Goal: Navigation & Orientation: Find specific page/section

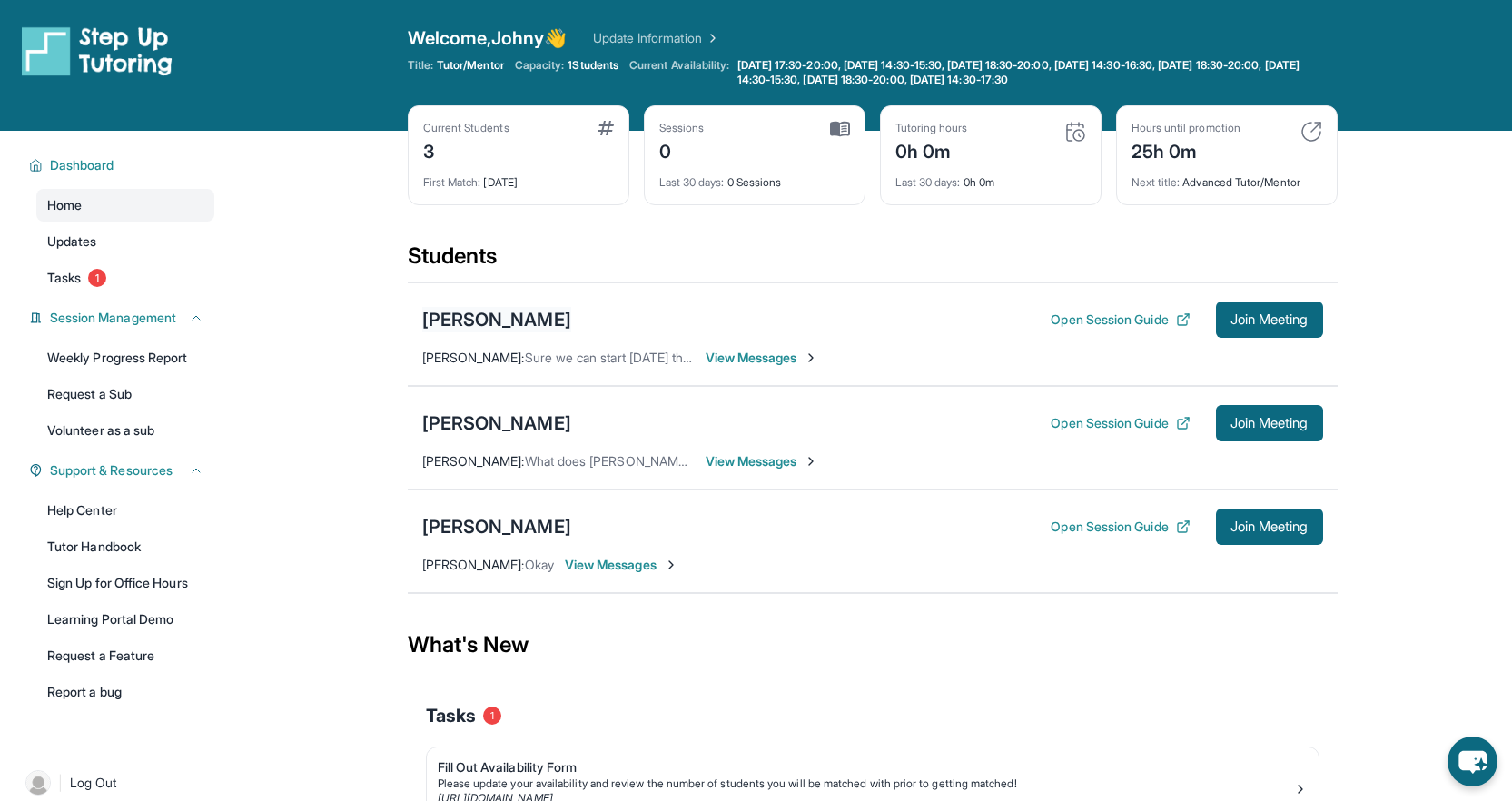
click at [506, 317] on div "[PERSON_NAME]" at bounding box center [496, 320] width 149 height 26
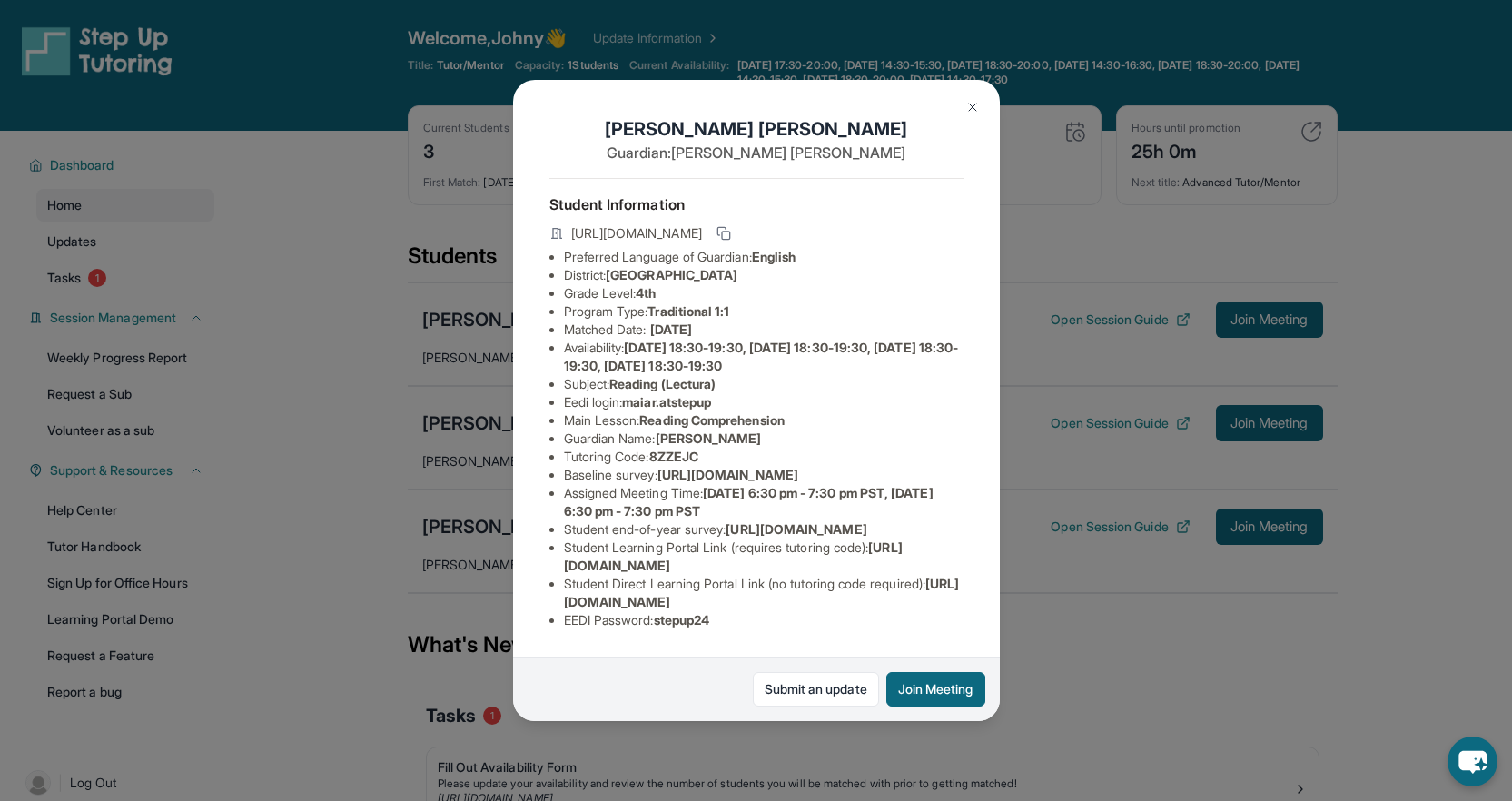
scroll to position [42, 0]
drag, startPoint x: 616, startPoint y: 353, endPoint x: 724, endPoint y: 350, distance: 108.0
click at [724, 375] on li "Subject : Reading (Lectura)" at bounding box center [763, 384] width 399 height 18
click at [736, 466] on li "Baseline survey : https://airtable.com/apprlfn8WjpjBUn2G/shrK0QR6AaNyG5psY?pref…" at bounding box center [763, 475] width 399 height 18
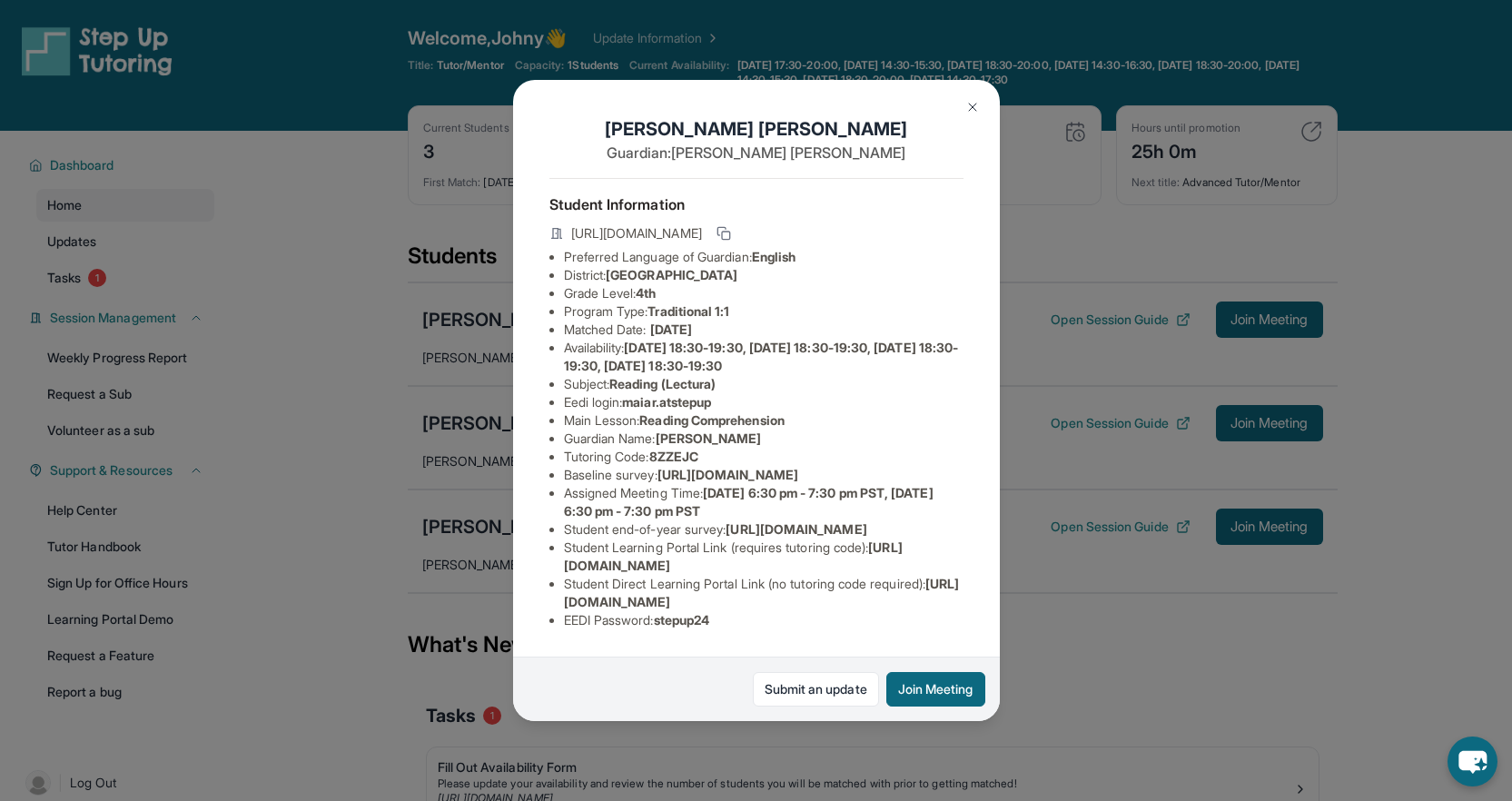
click at [518, 625] on div "Maia Rangel Arroyo Guardian: Alejandra Arroyo Student Information https://stude…" at bounding box center [756, 400] width 486 height 641
click at [411, 606] on div "Maia Rangel Arroyo Guardian: Alejandra Arroyo Student Information https://stude…" at bounding box center [756, 400] width 1512 height 801
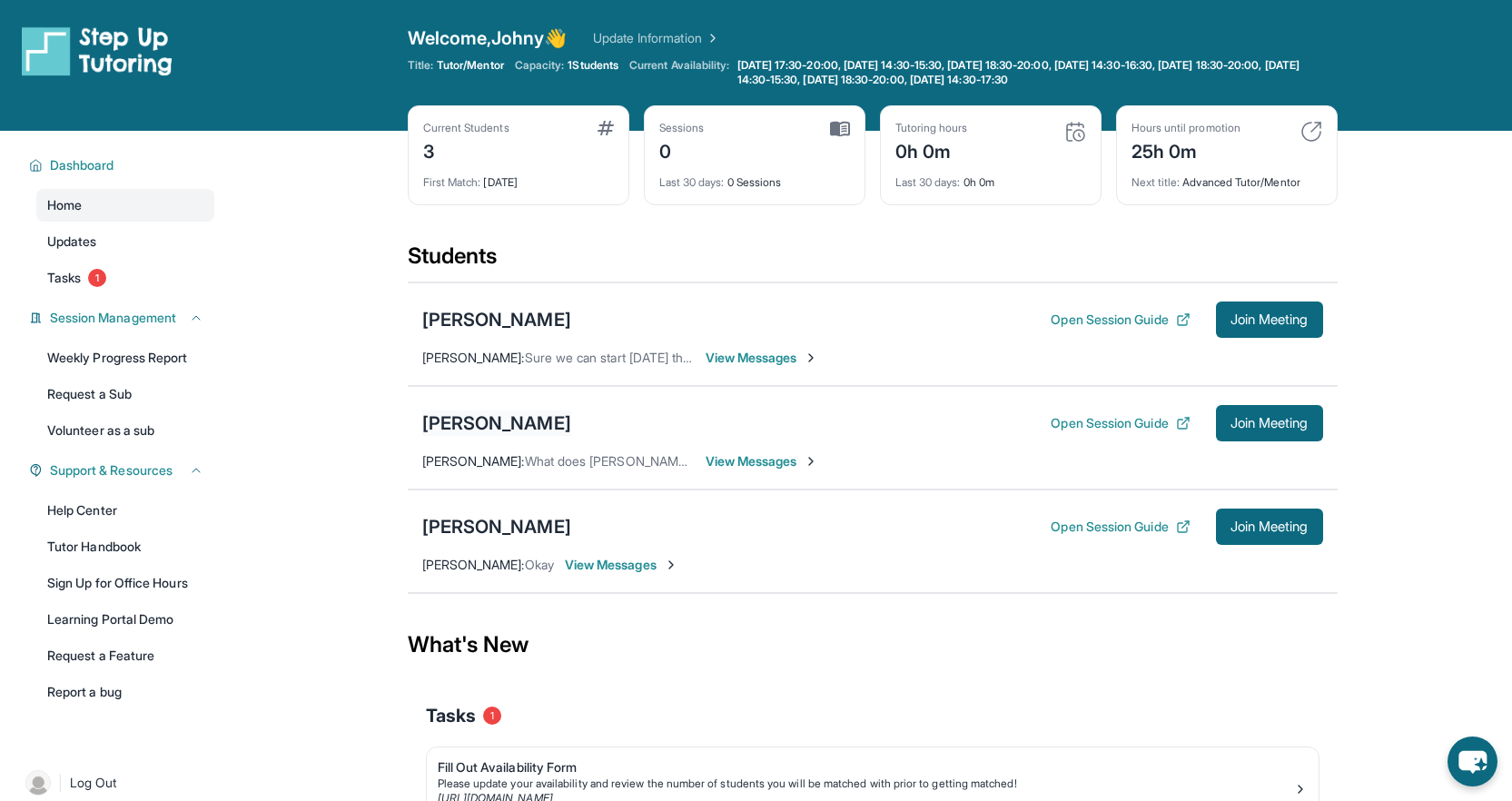
click at [511, 411] on div "[PERSON_NAME]" at bounding box center [496, 423] width 149 height 26
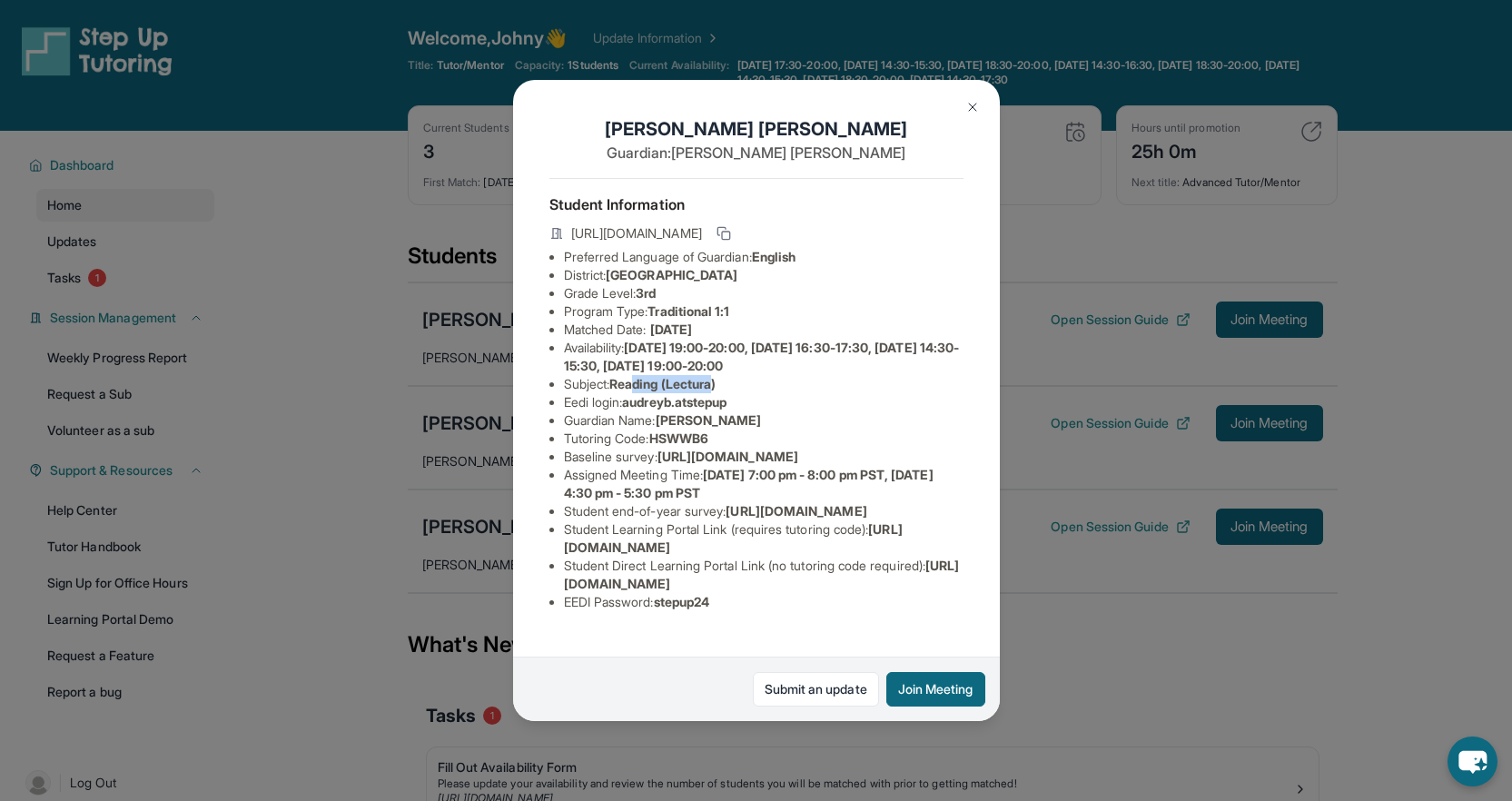
drag, startPoint x: 643, startPoint y: 400, endPoint x: 726, endPoint y: 399, distance: 83.0
click at [716, 391] on span "Reading (Lectura)" at bounding box center [663, 383] width 106 height 16
click at [321, 469] on div "Audrey Basilio Guardian: Evelia Urzua Student Information https://student-porta…" at bounding box center [756, 400] width 1512 height 801
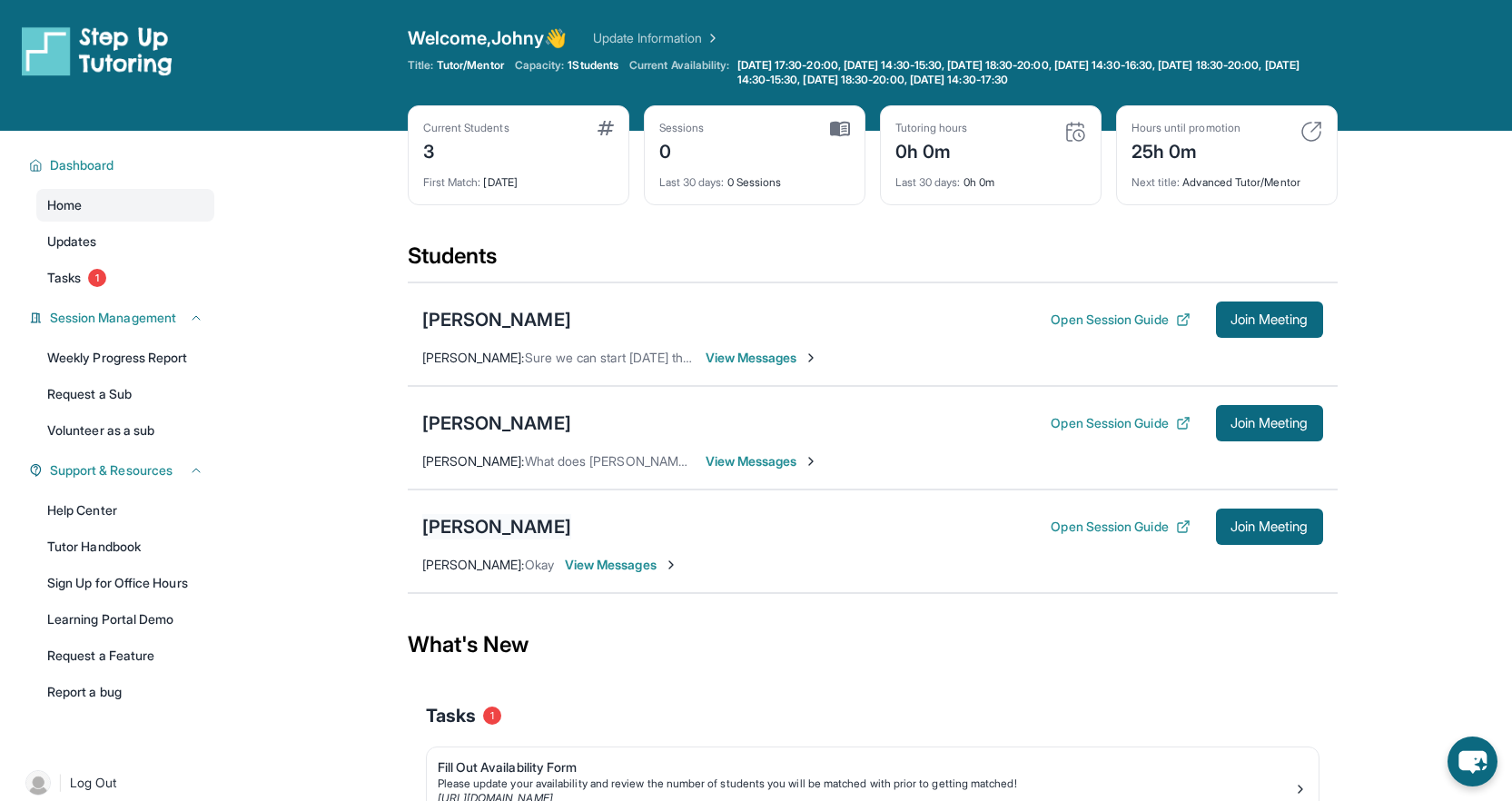
click at [476, 521] on div "[PERSON_NAME]" at bounding box center [496, 527] width 149 height 26
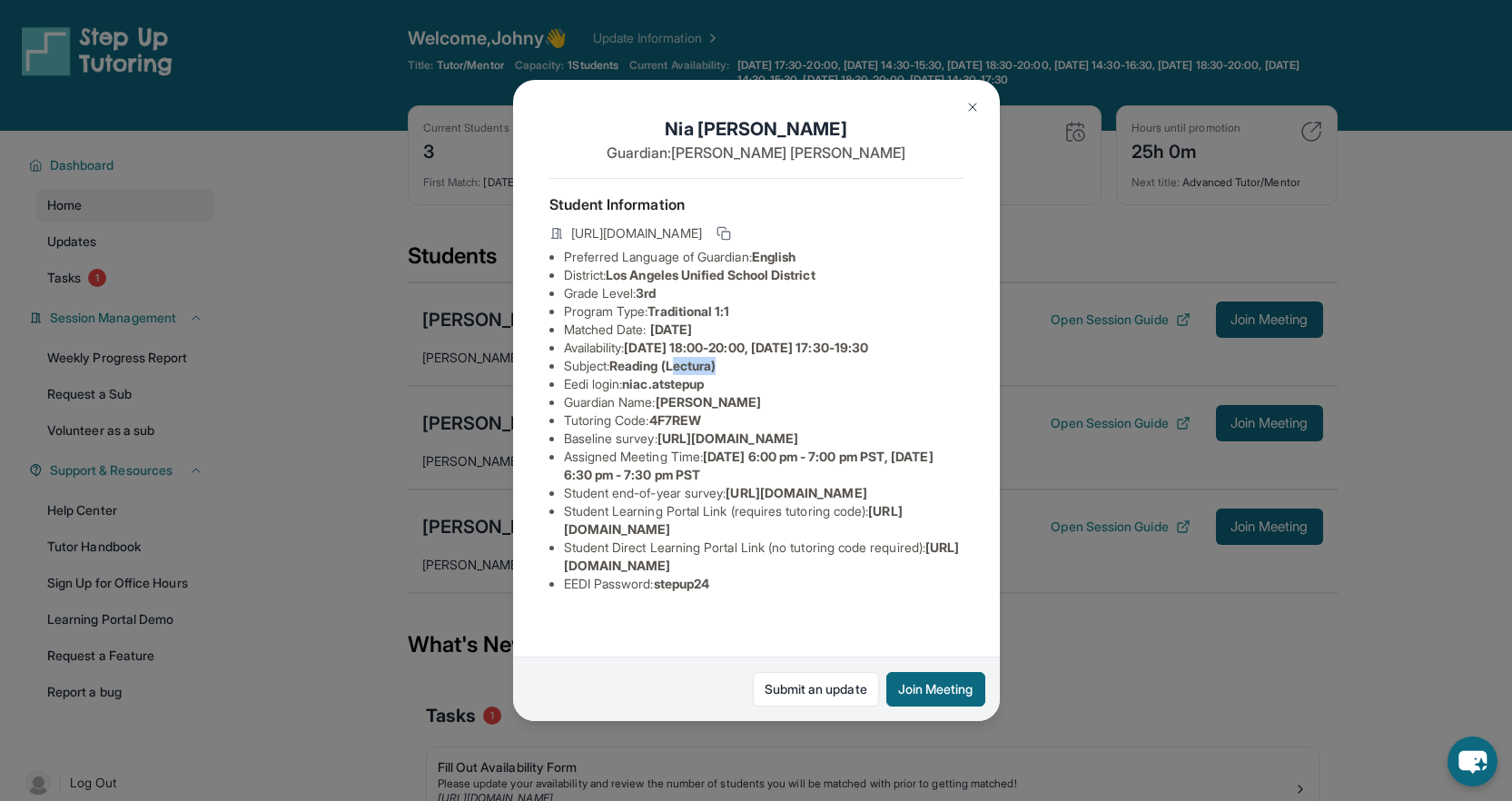
drag, startPoint x: 680, startPoint y: 380, endPoint x: 751, endPoint y: 380, distance: 71.0
click at [751, 375] on li "Subject : Reading (Lectura)" at bounding box center [763, 366] width 399 height 18
click at [339, 550] on div "Nia Caldwell Guardian: Nyesha Hardnett Student Information https://student-port…" at bounding box center [756, 400] width 1512 height 801
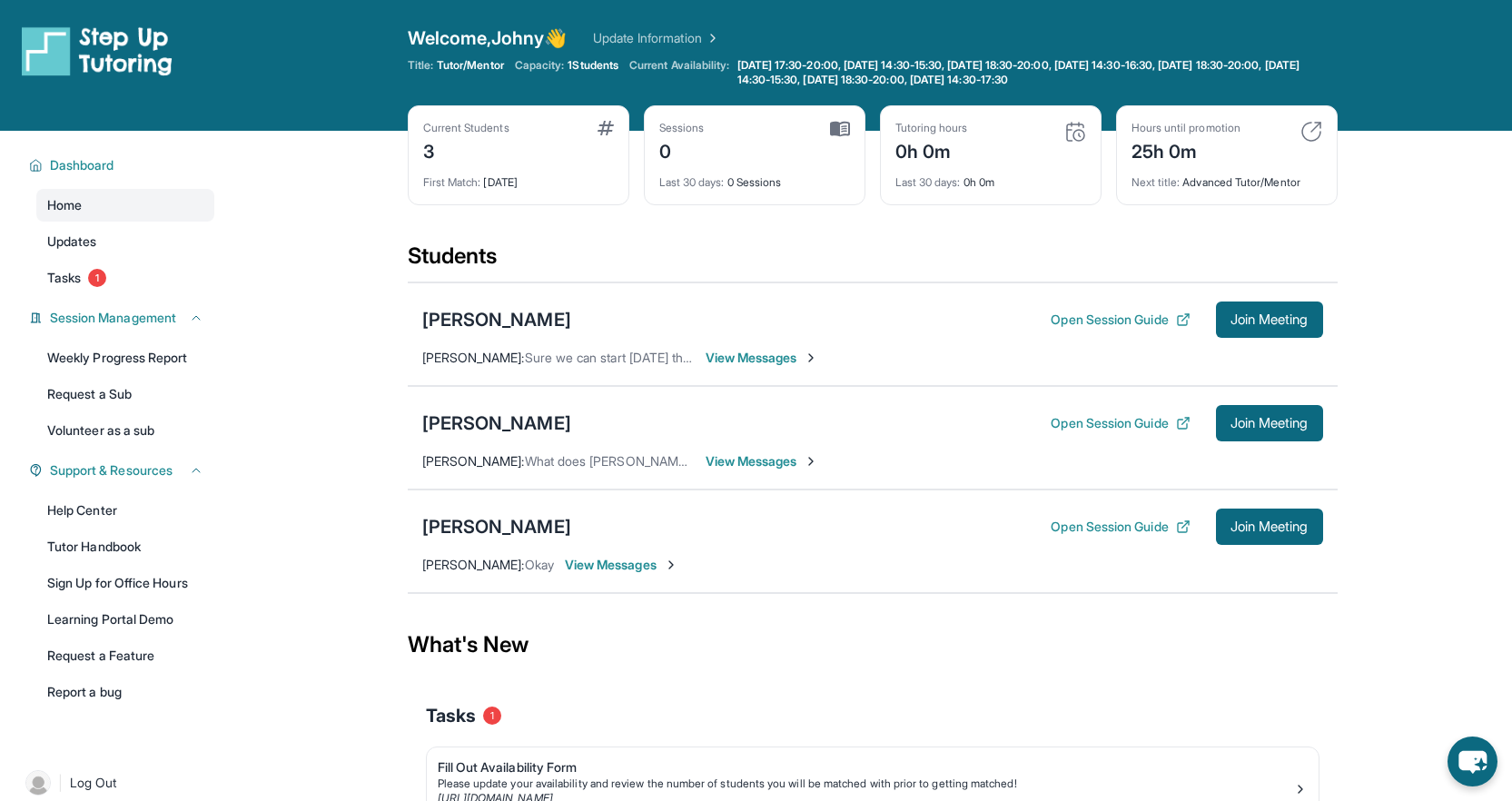
scroll to position [131, 0]
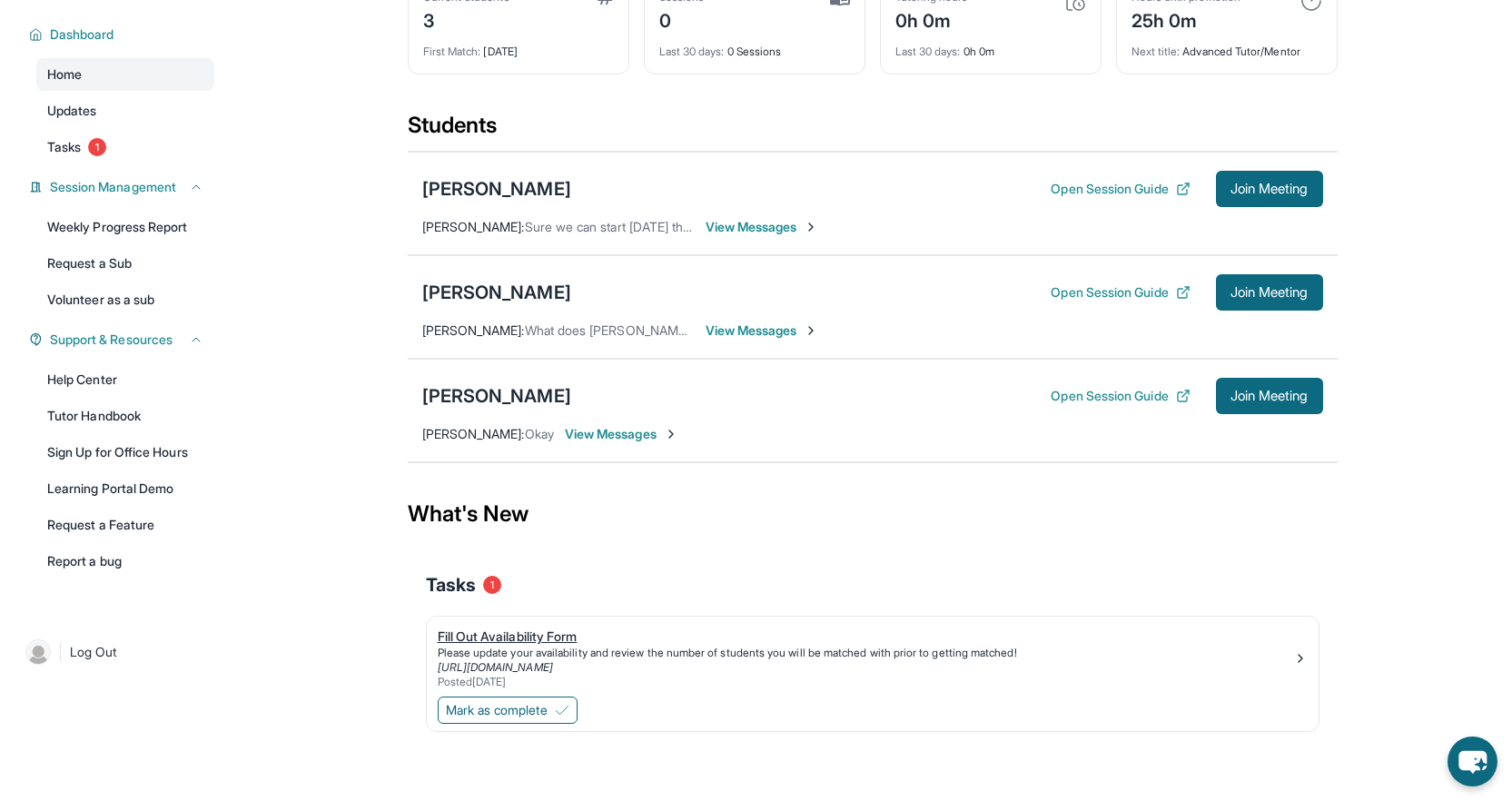
click at [524, 632] on div "Fill Out Availability Form" at bounding box center [866, 636] width 856 height 18
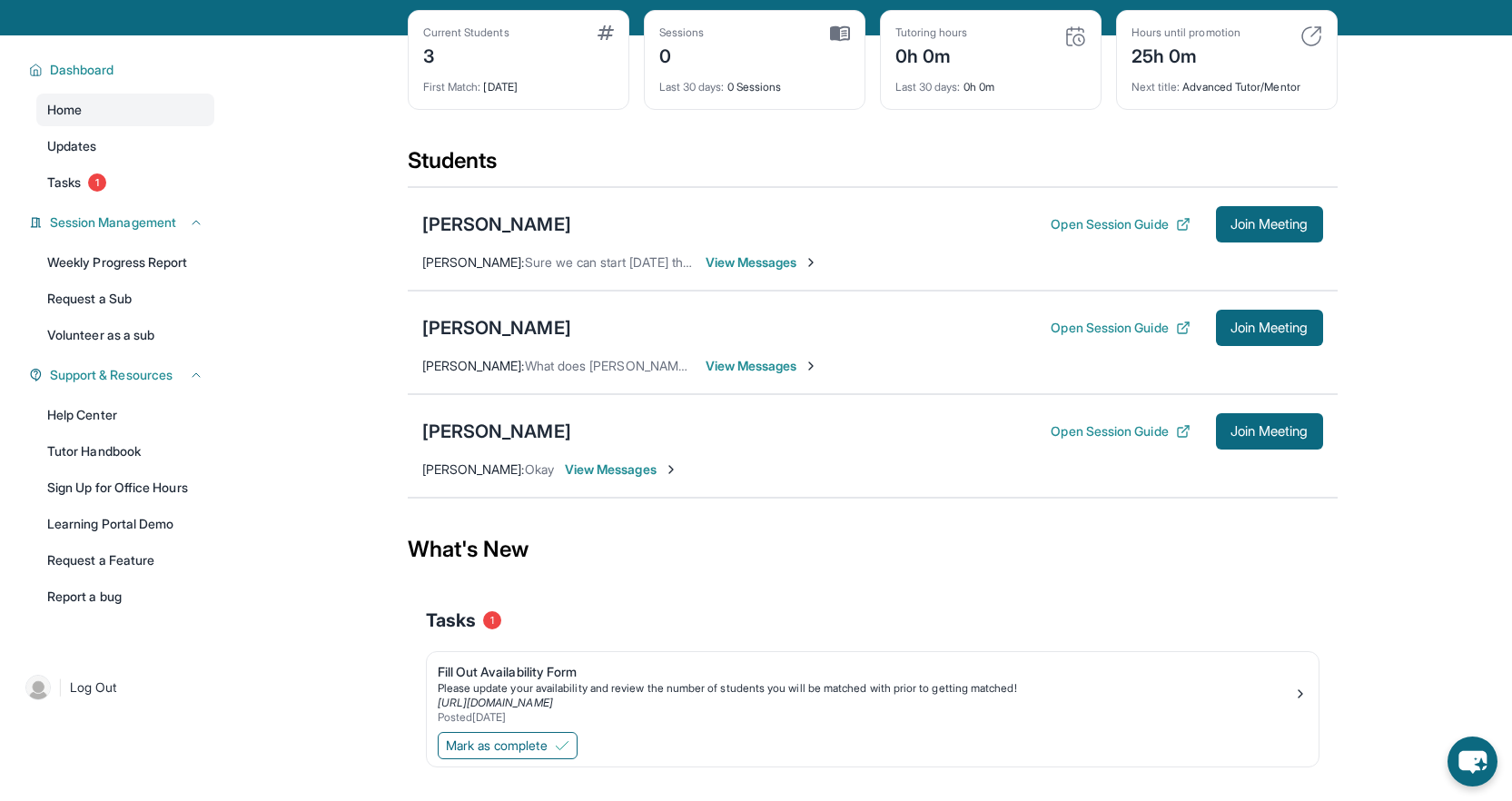
scroll to position [0, 0]
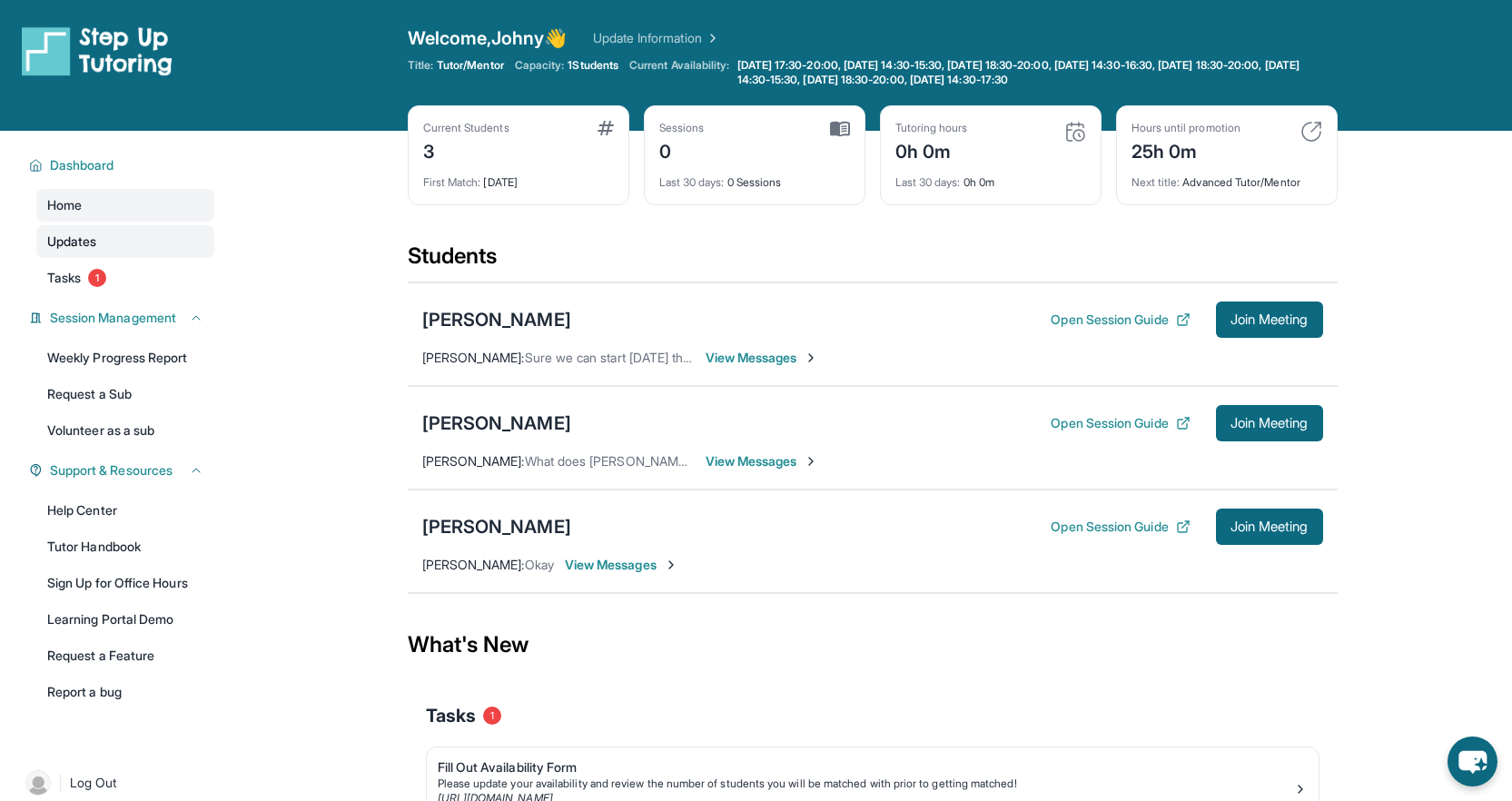
click at [85, 239] on span "Updates" at bounding box center [72, 241] width 50 height 18
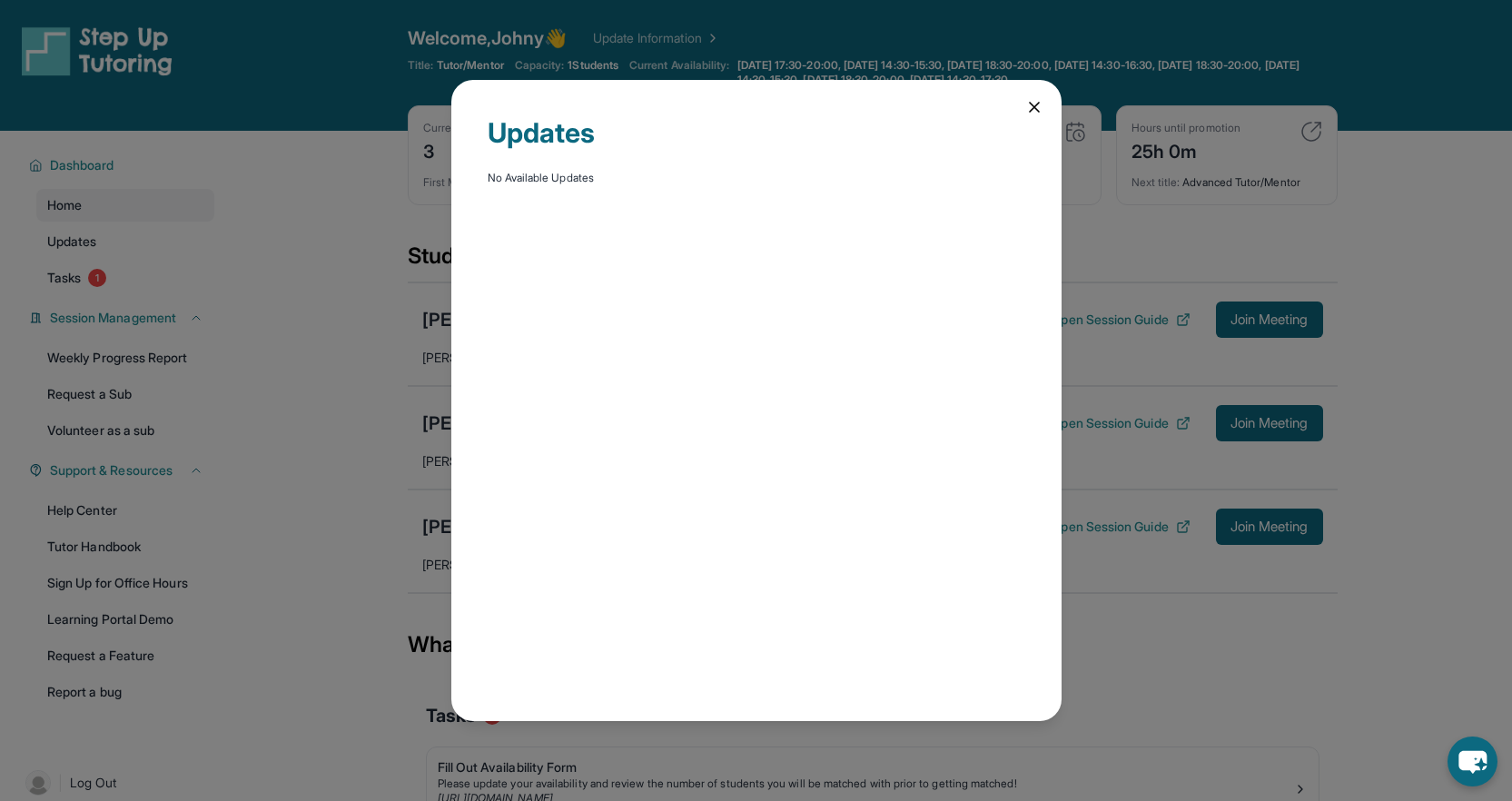
click at [385, 369] on div "Updates No Available Updates" at bounding box center [756, 400] width 1512 height 801
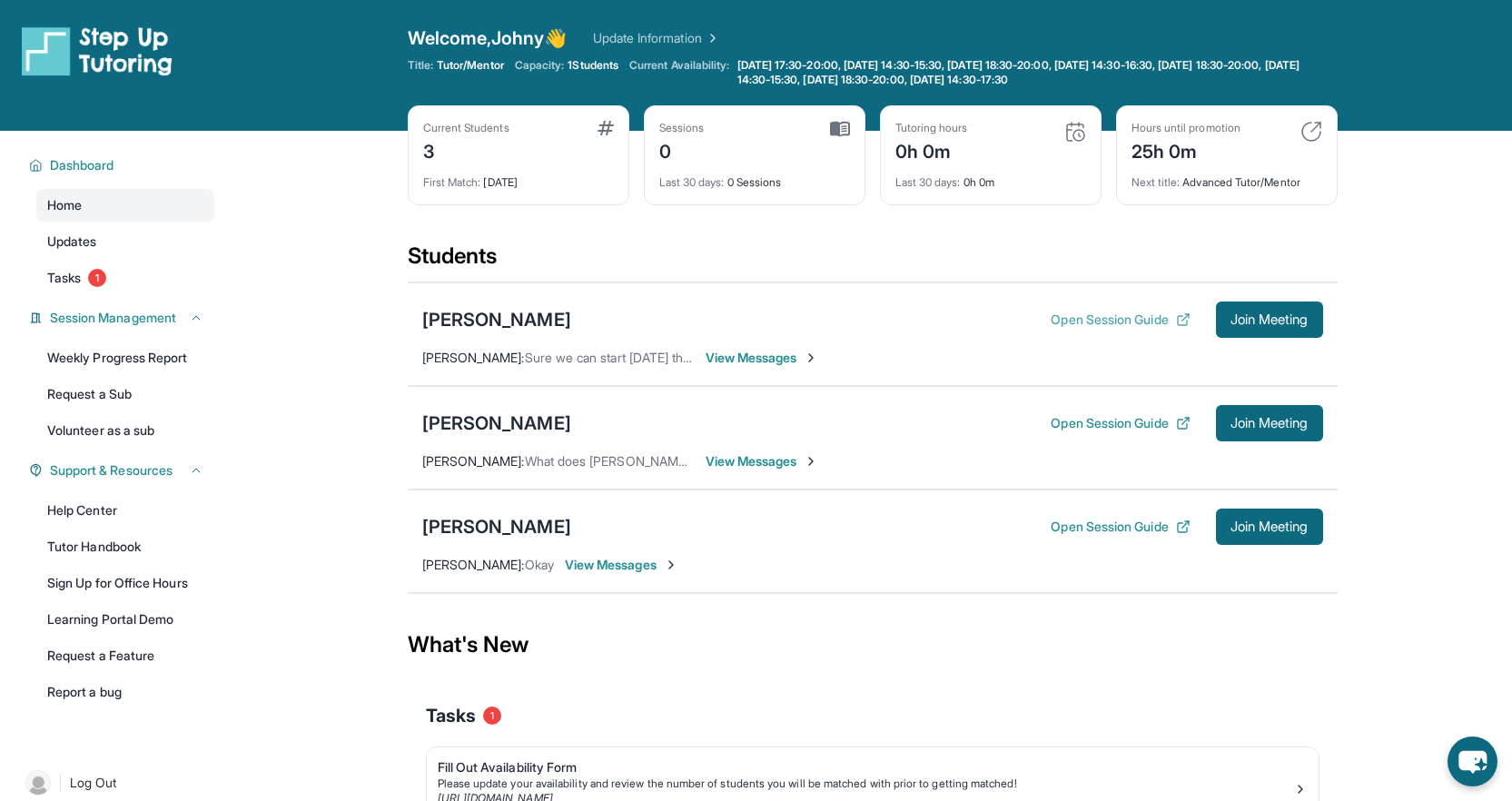
click at [1179, 320] on icon at bounding box center [1184, 320] width 15 height 15
click at [1181, 320] on icon at bounding box center [1184, 317] width 6 height 6
click at [1123, 422] on button "Open Session Guide" at bounding box center [1120, 423] width 139 height 18
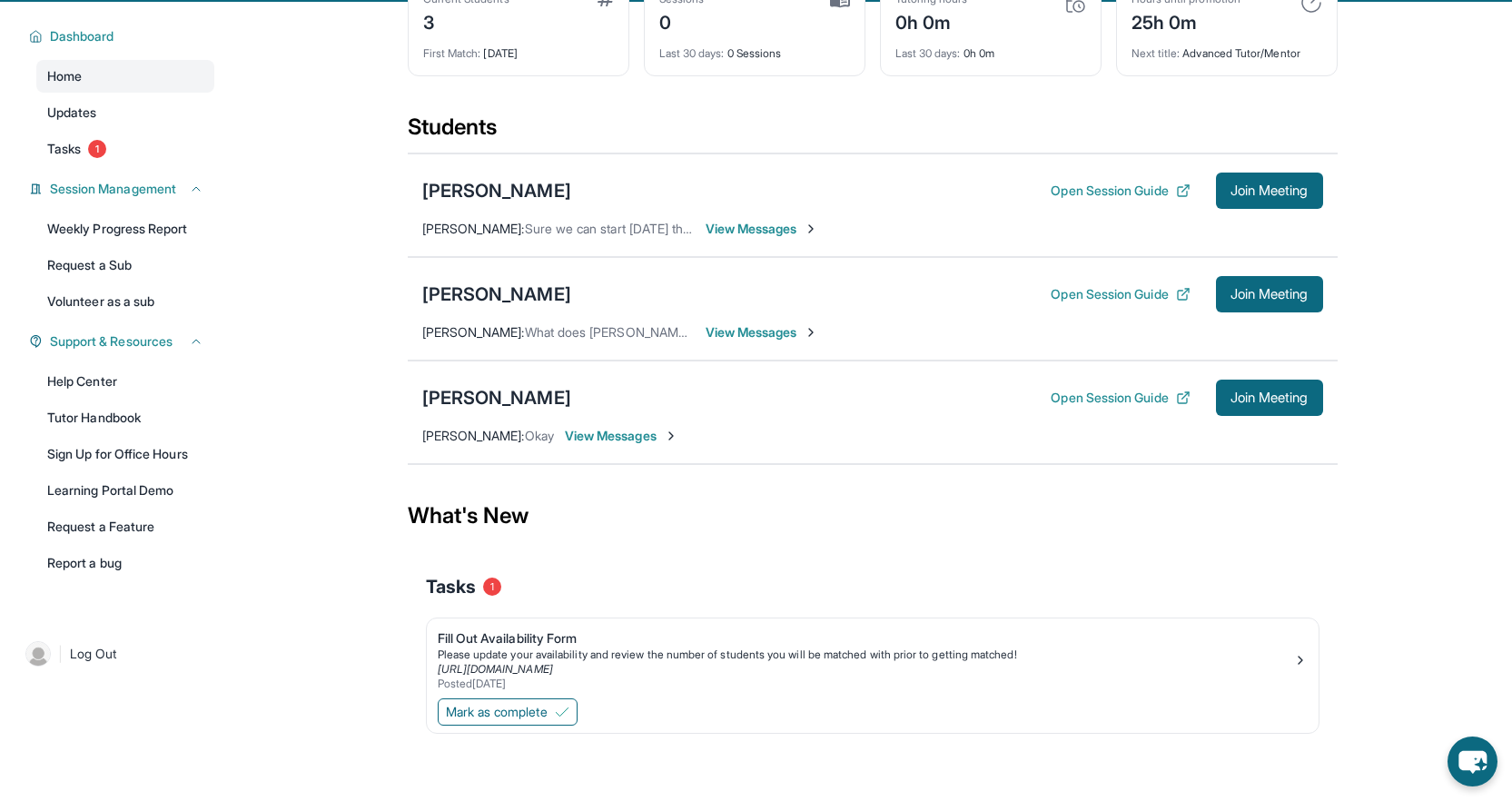
scroll to position [131, 0]
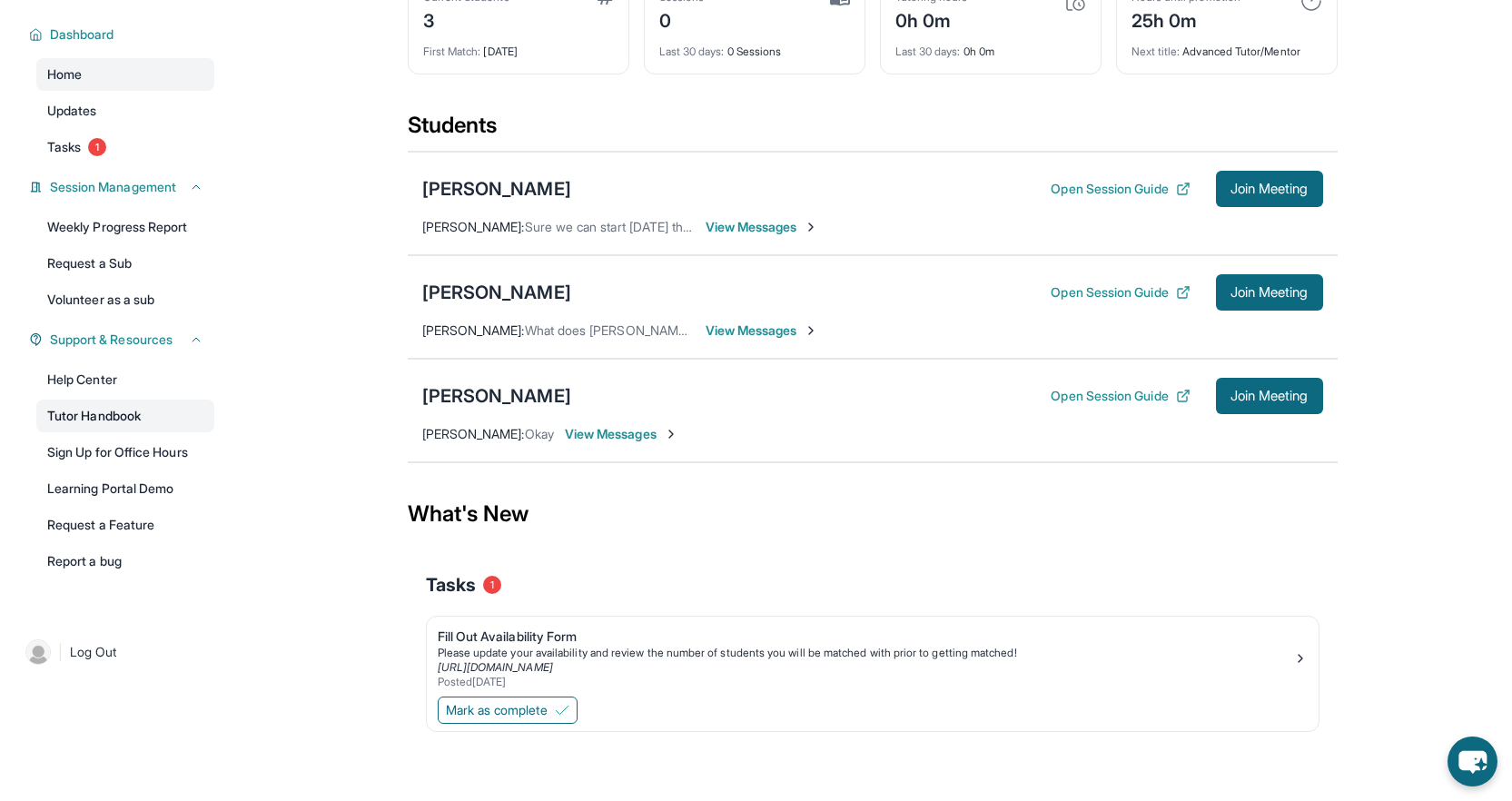
click at [130, 421] on link "Tutor Handbook" at bounding box center [125, 416] width 178 height 33
click at [1131, 402] on button "Open Session Guide" at bounding box center [1120, 396] width 139 height 18
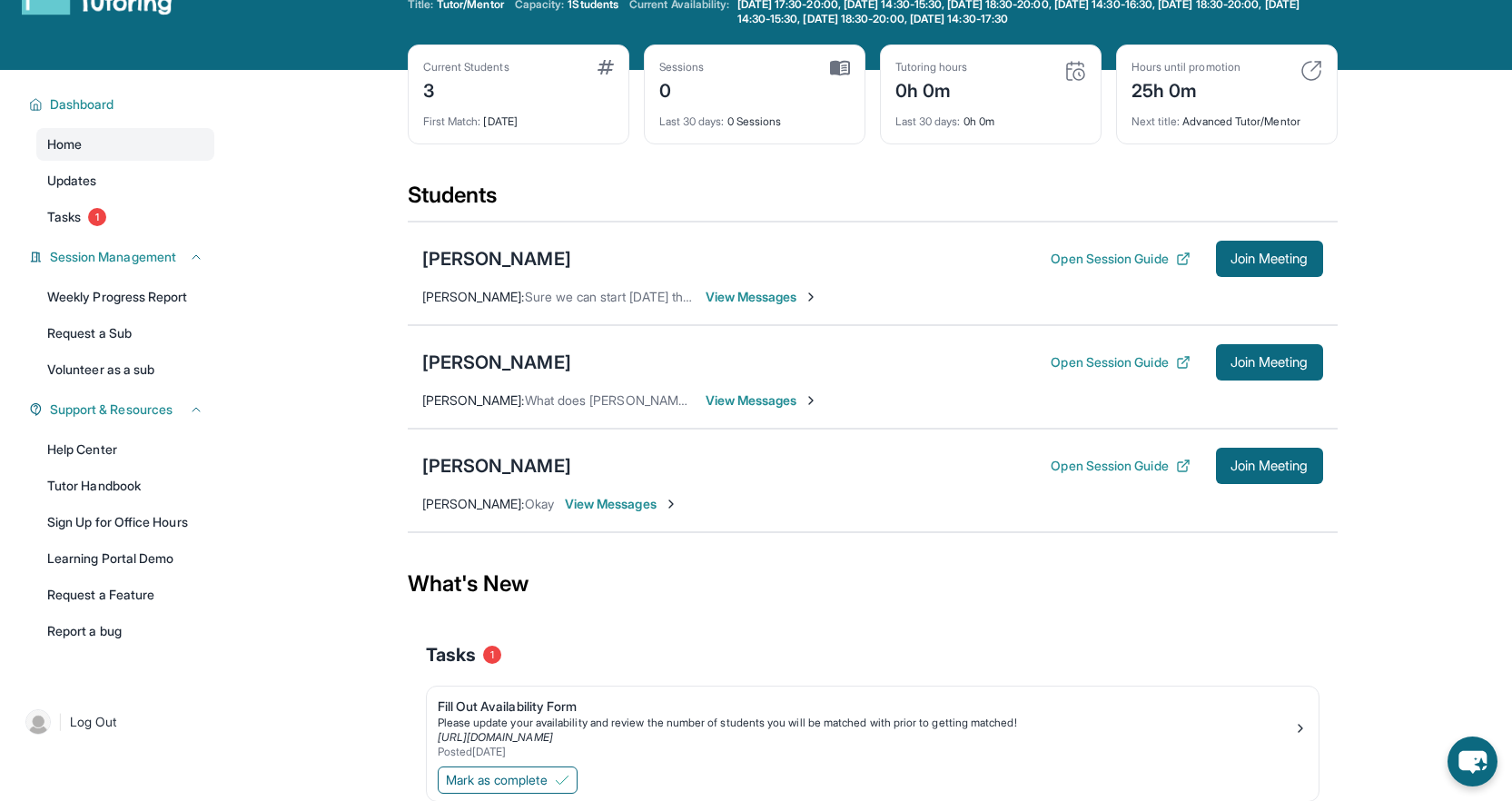
scroll to position [0, 0]
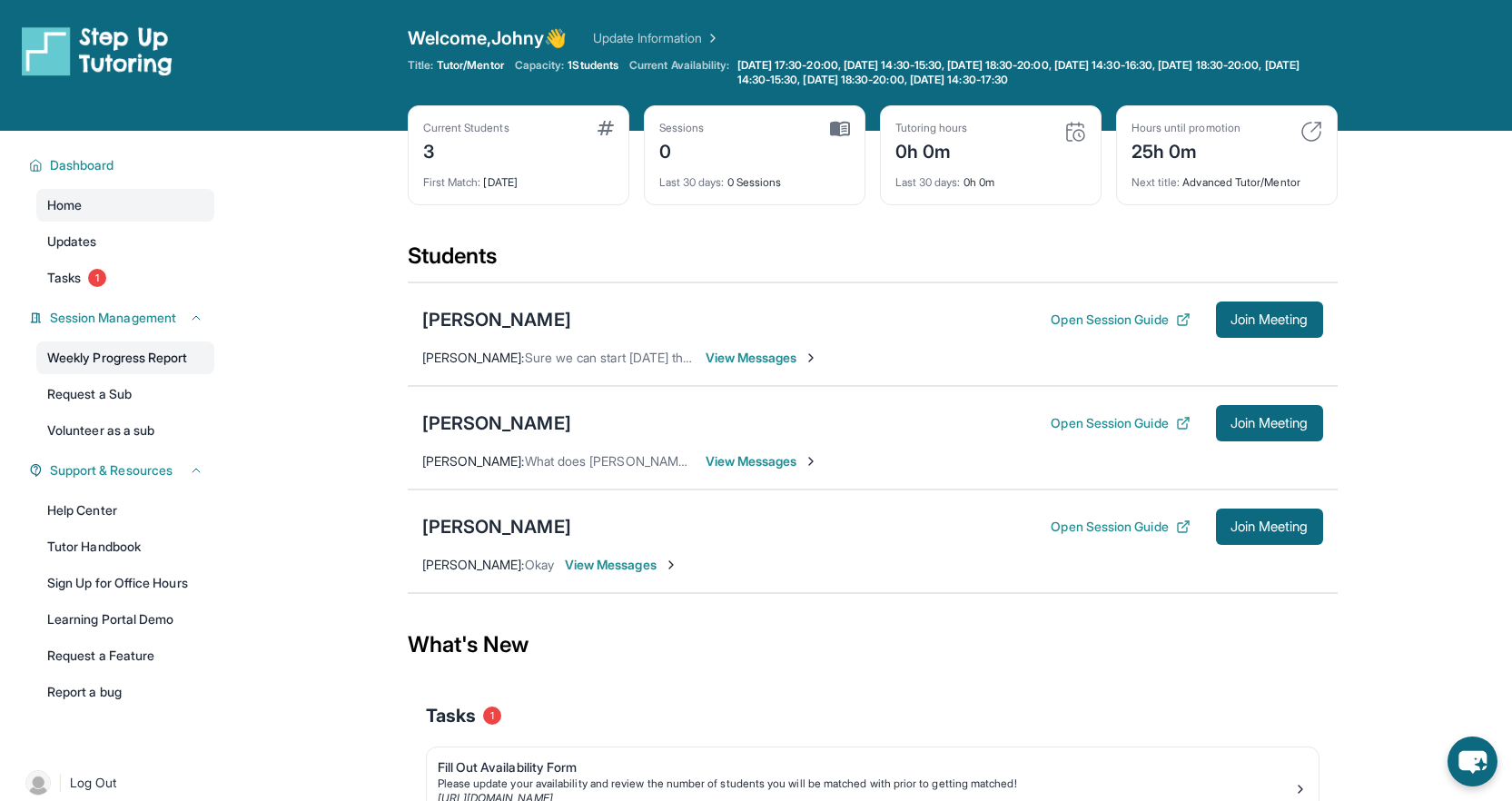
click at [149, 362] on link "Weekly Progress Report" at bounding box center [125, 358] width 178 height 33
click at [525, 325] on div "[PERSON_NAME]" at bounding box center [496, 320] width 149 height 26
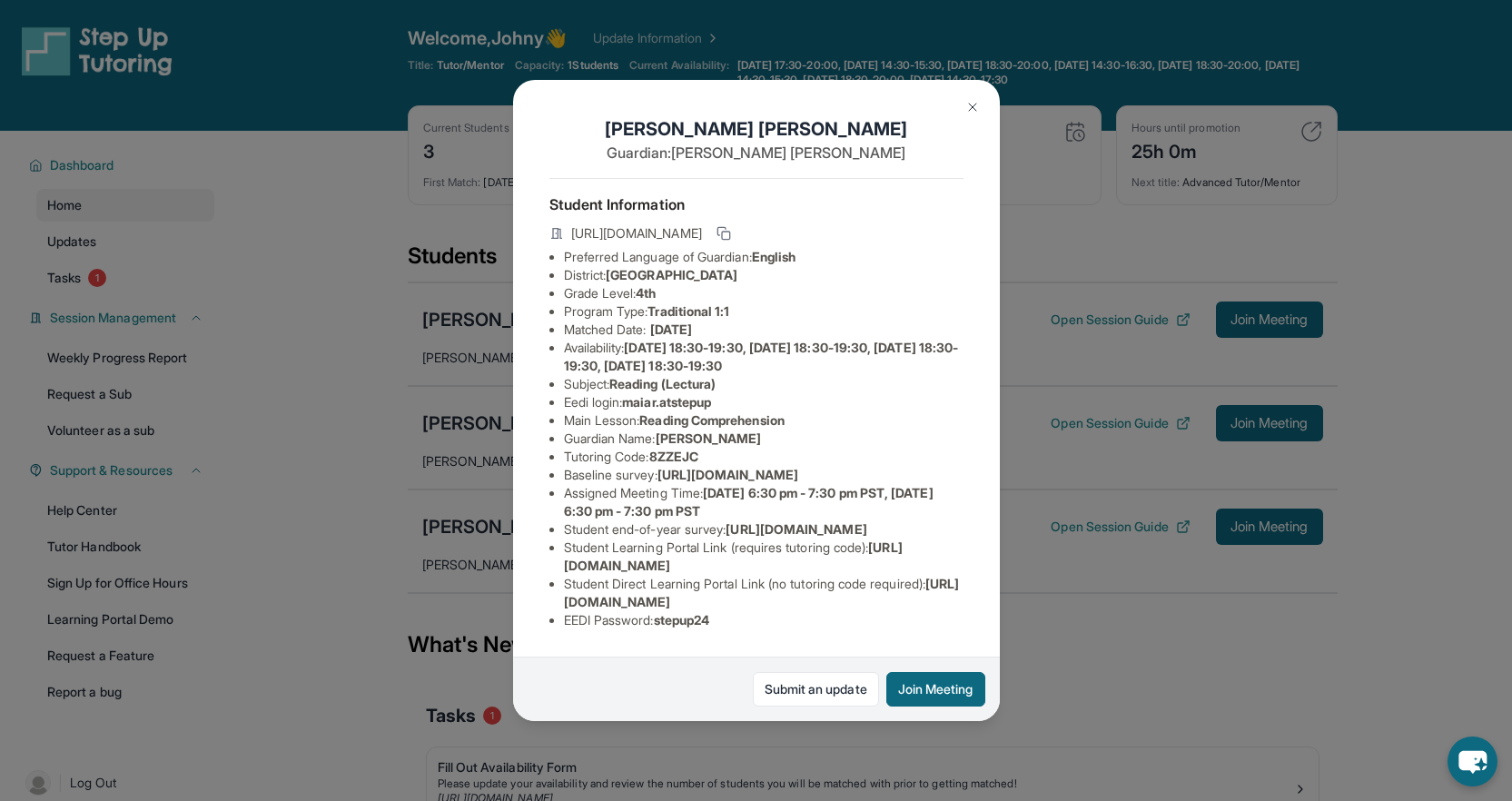
click at [967, 101] on img at bounding box center [973, 107] width 15 height 15
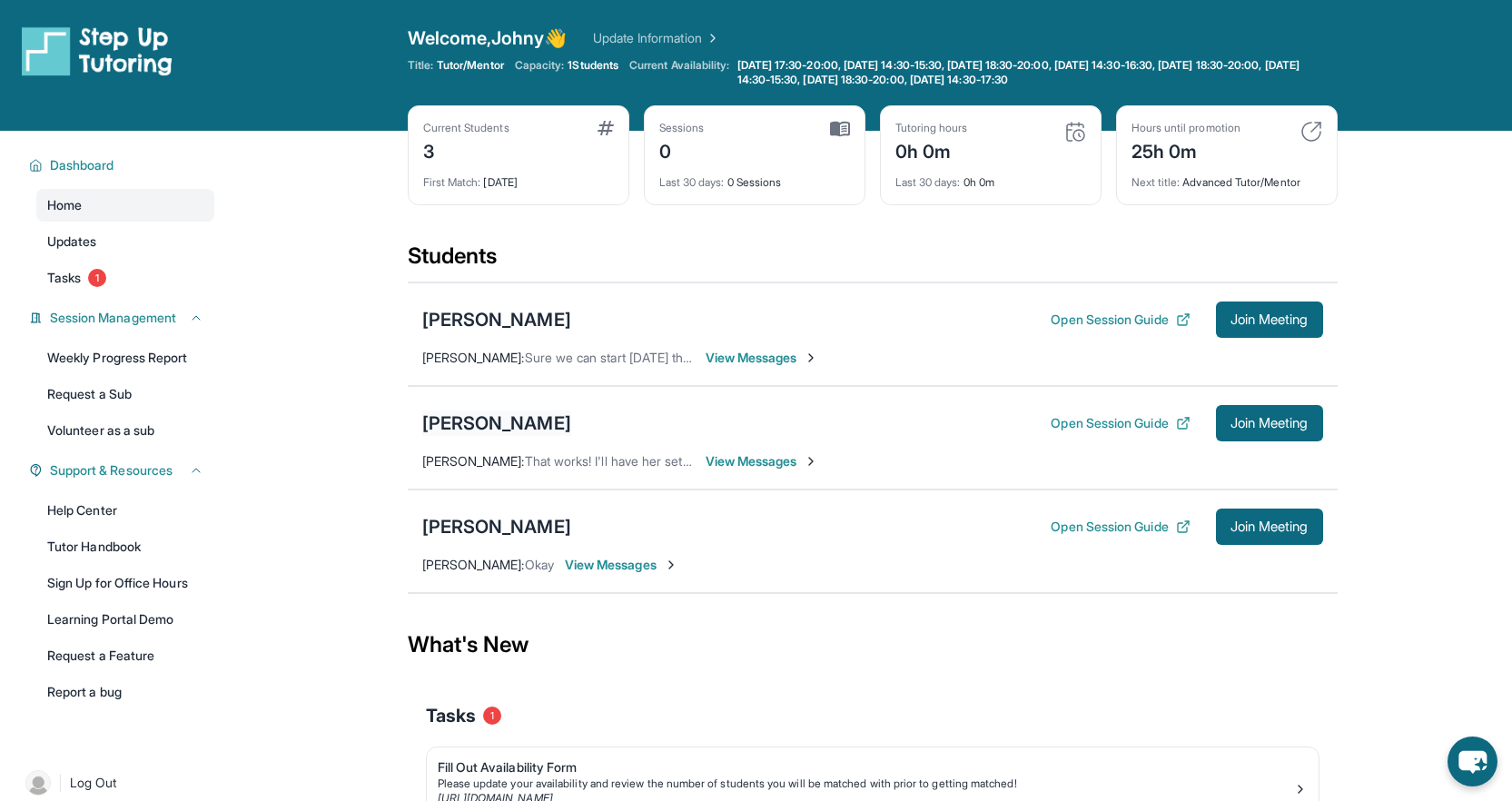
click at [520, 413] on div "[PERSON_NAME]" at bounding box center [496, 423] width 149 height 26
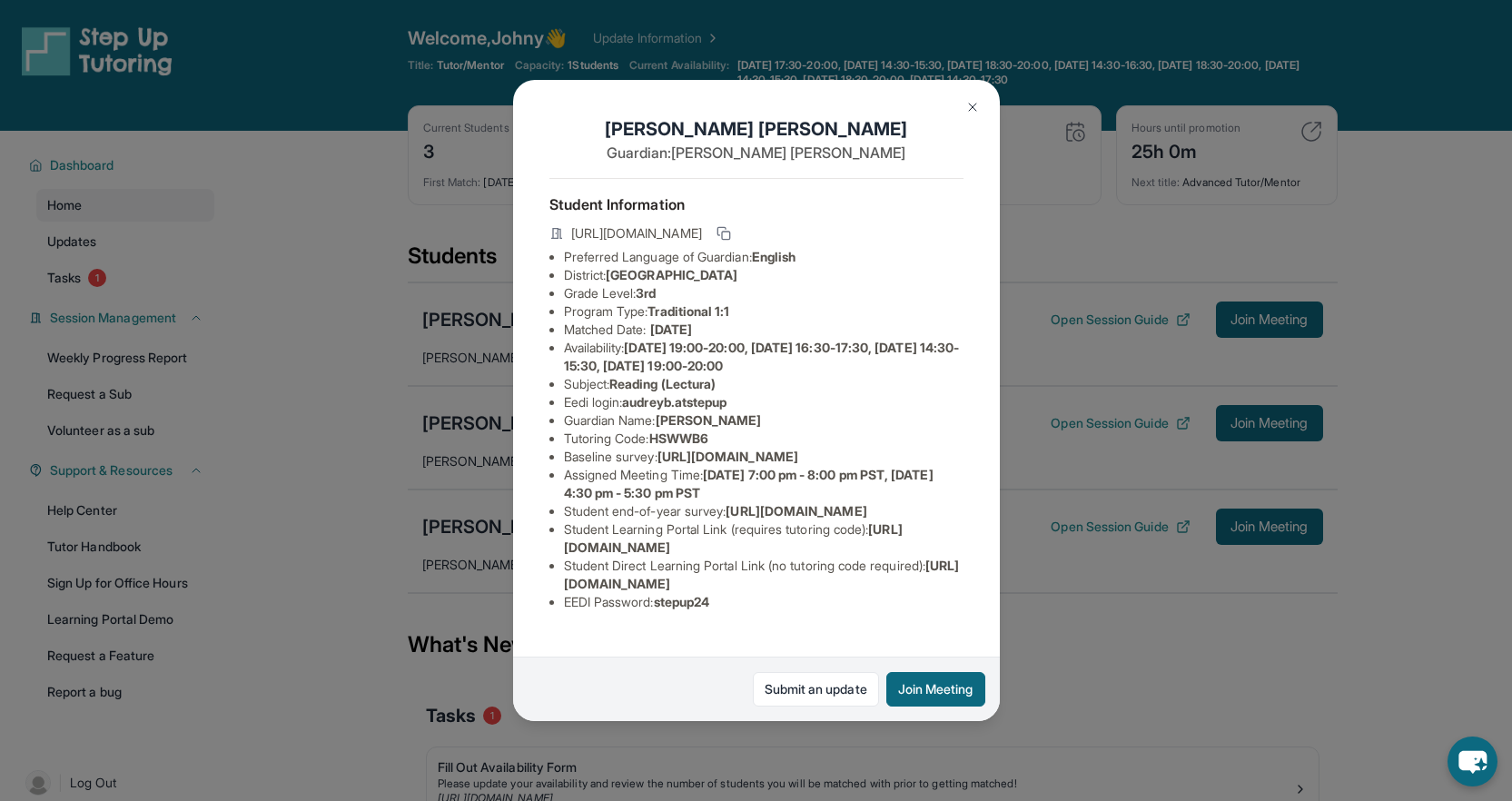
click at [978, 104] on img at bounding box center [973, 107] width 15 height 15
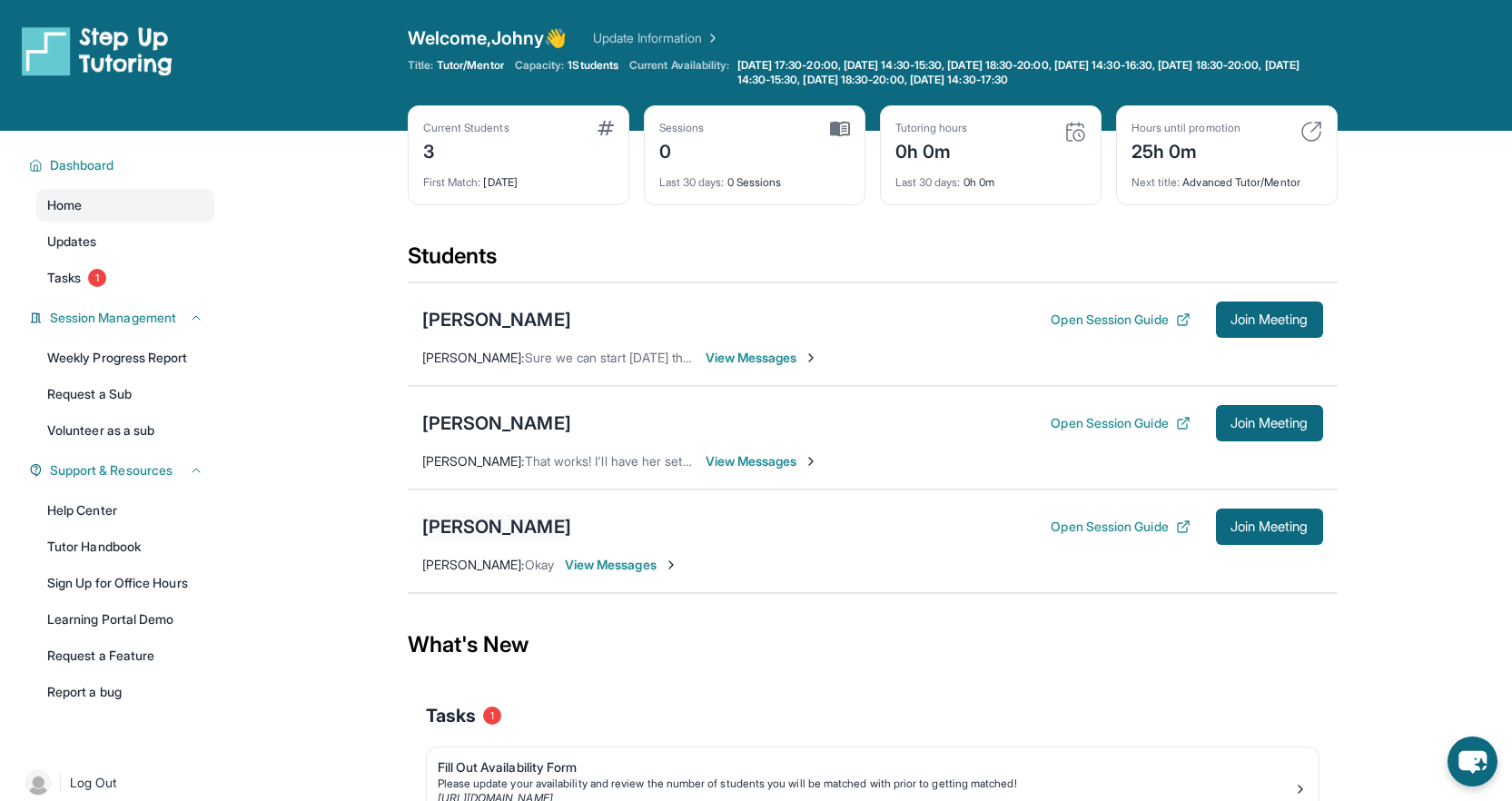
click at [442, 523] on div "[PERSON_NAME]" at bounding box center [496, 527] width 149 height 26
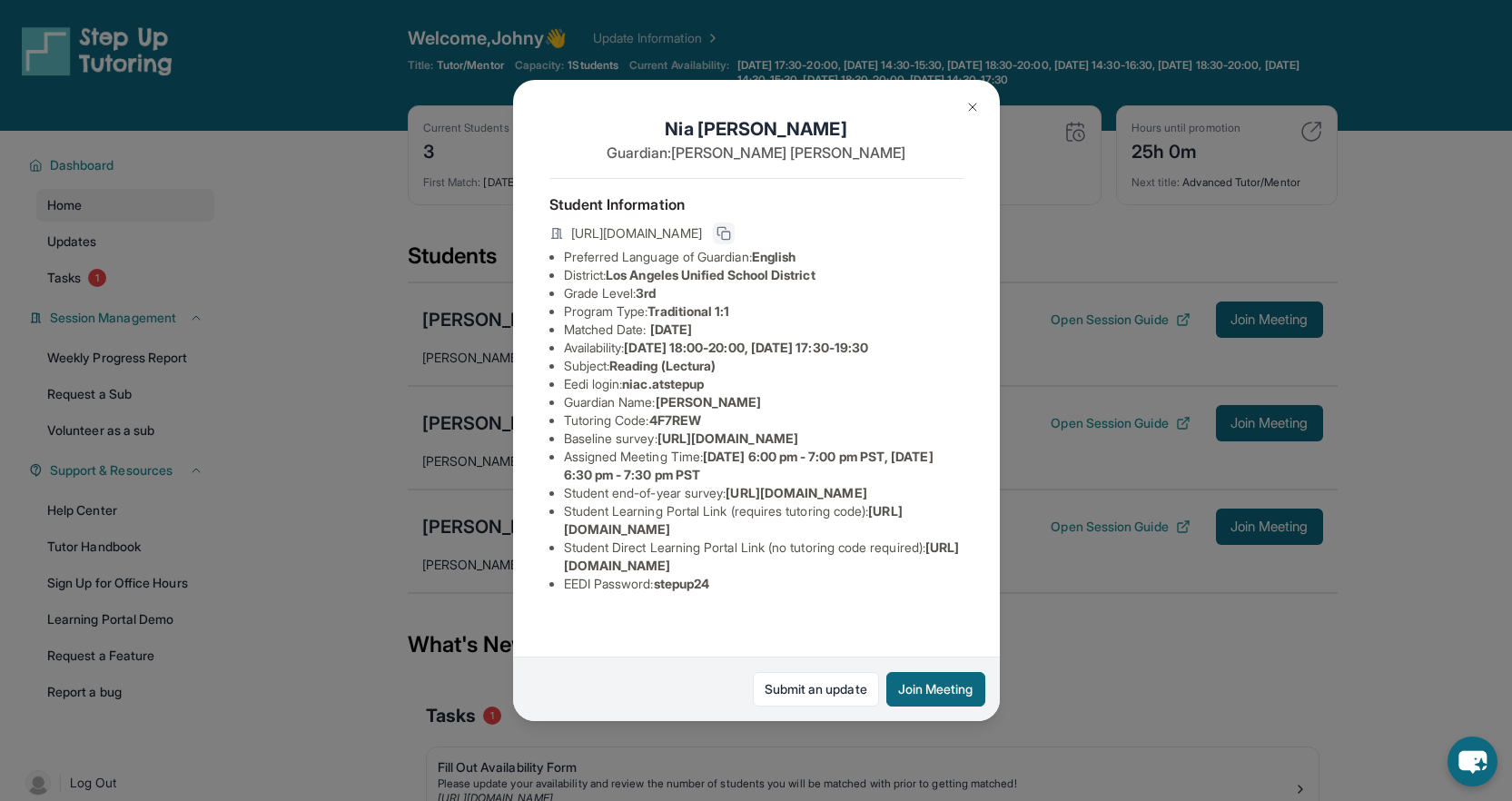
click at [731, 240] on icon at bounding box center [724, 233] width 15 height 15
click at [968, 109] on img at bounding box center [973, 107] width 15 height 15
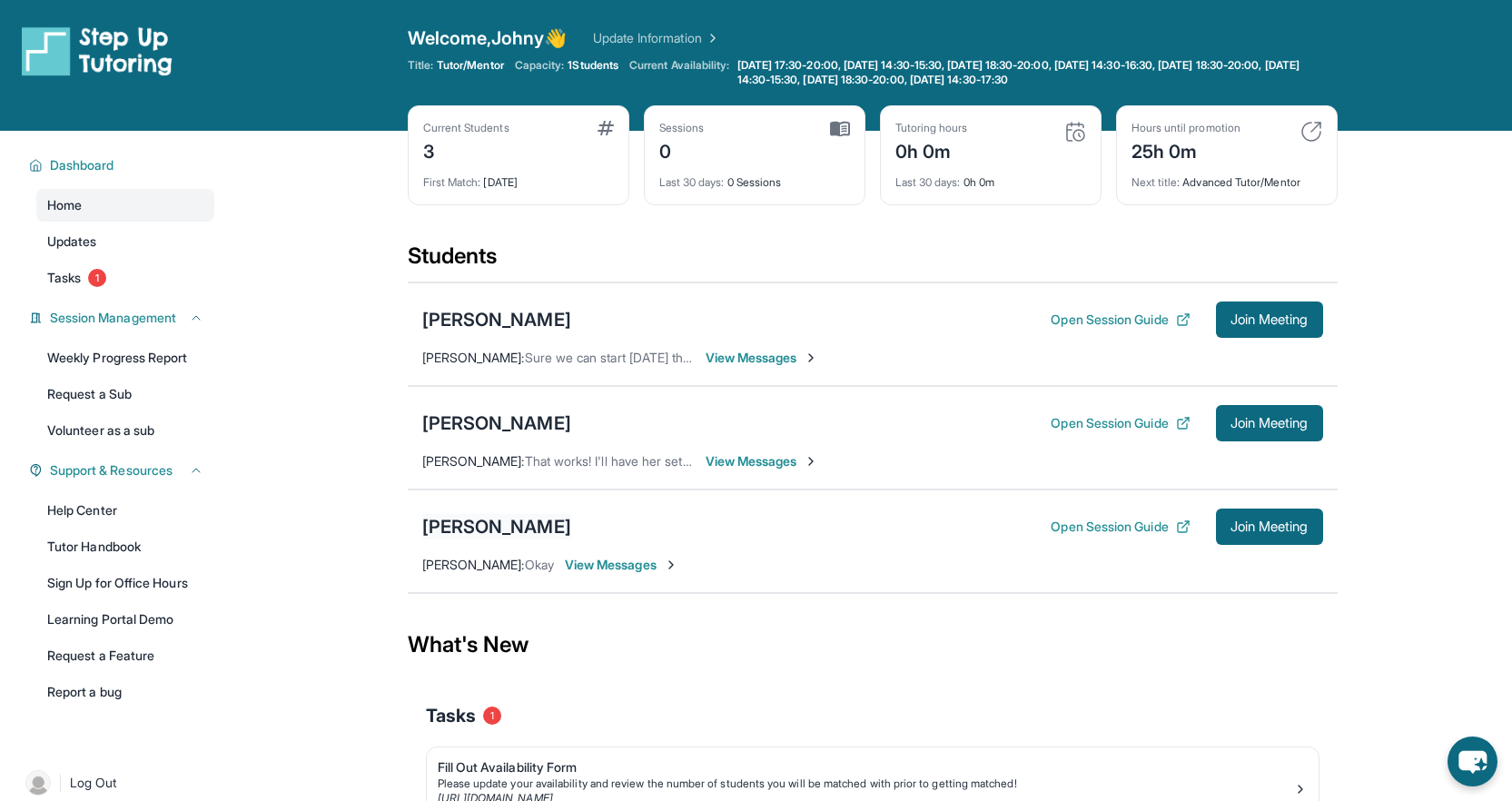
click at [483, 521] on div "[PERSON_NAME]" at bounding box center [496, 527] width 149 height 26
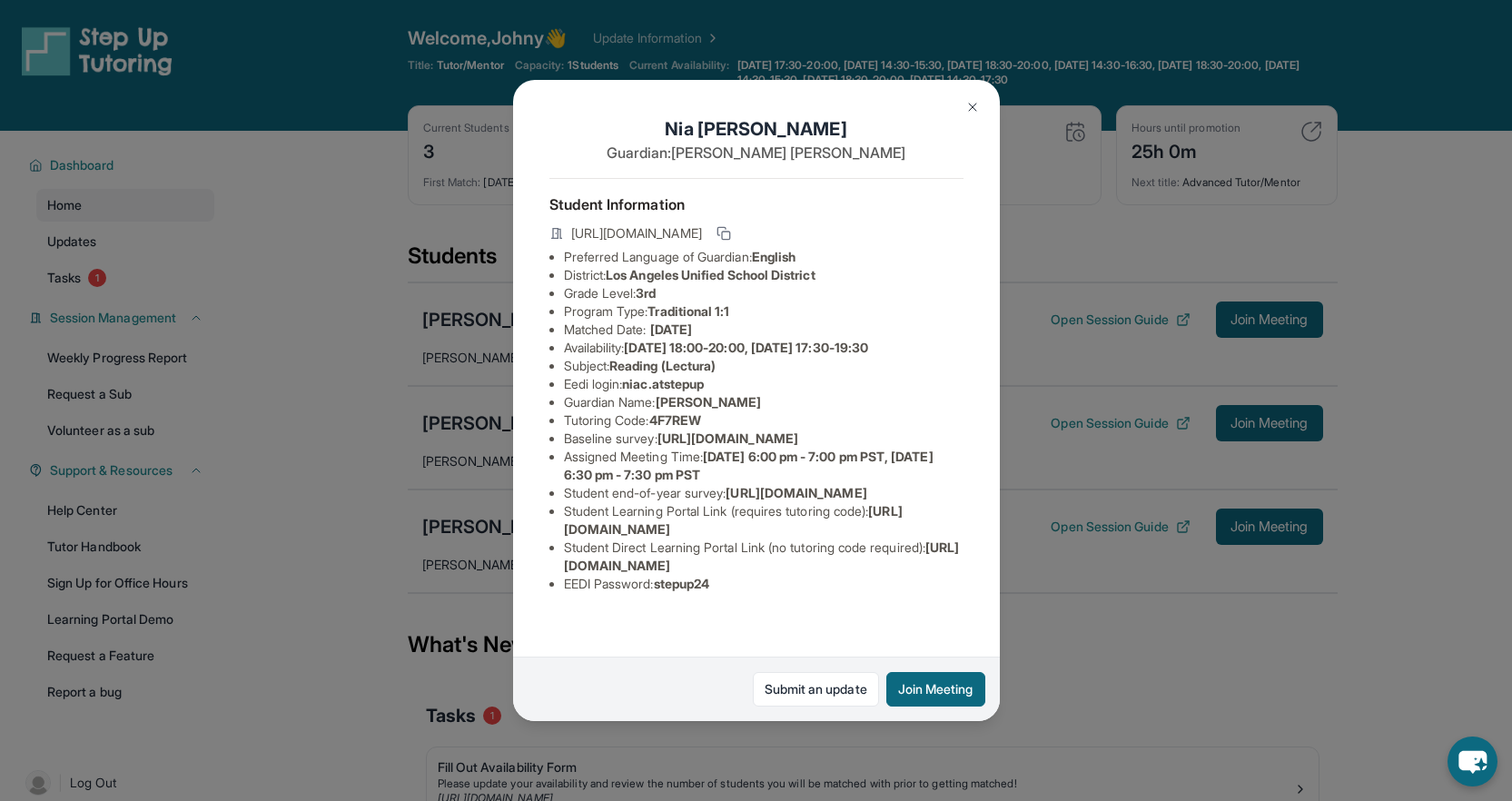
click at [962, 115] on button at bounding box center [973, 107] width 37 height 37
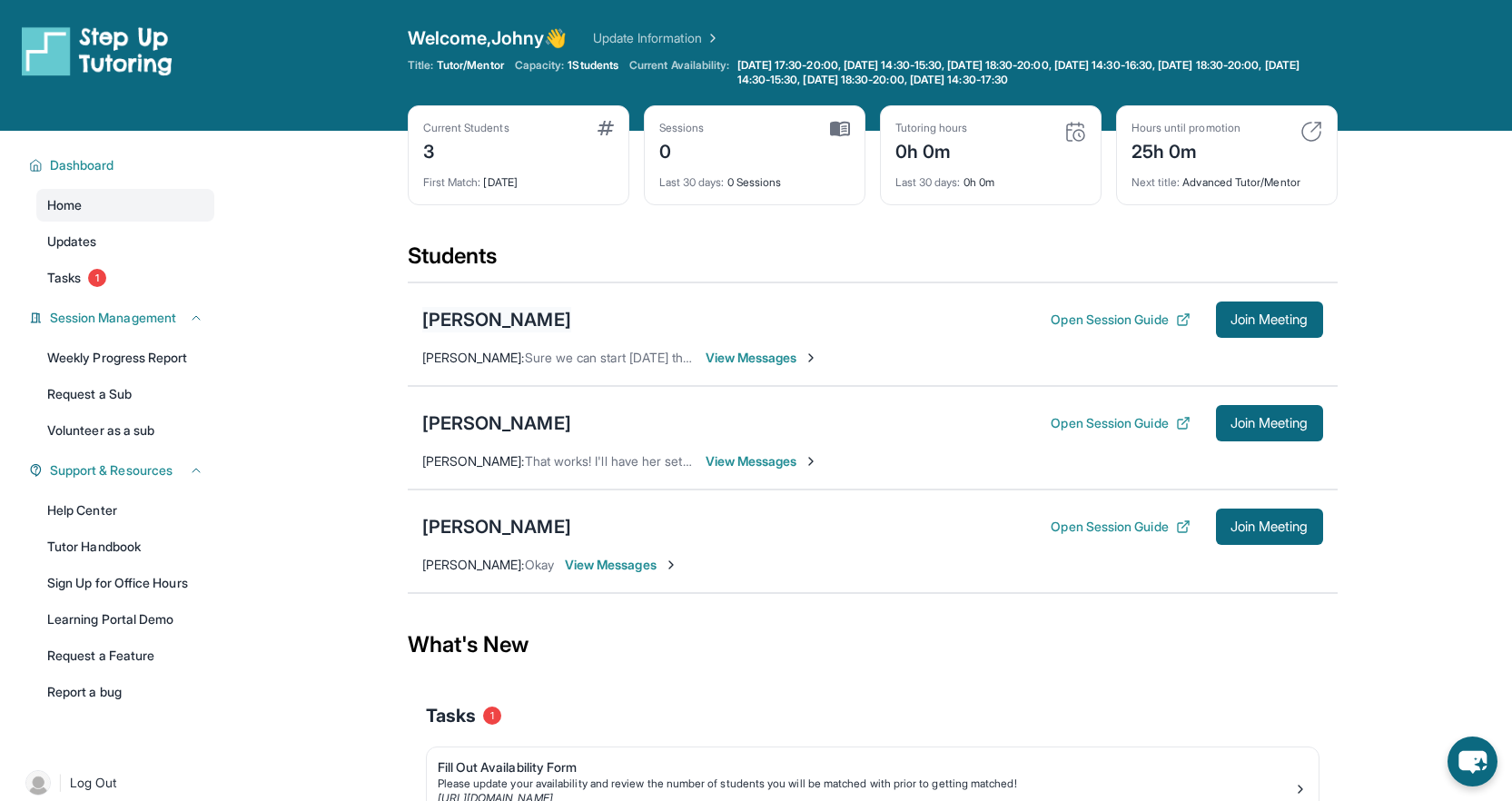
click at [502, 312] on div "[PERSON_NAME]" at bounding box center [496, 320] width 149 height 26
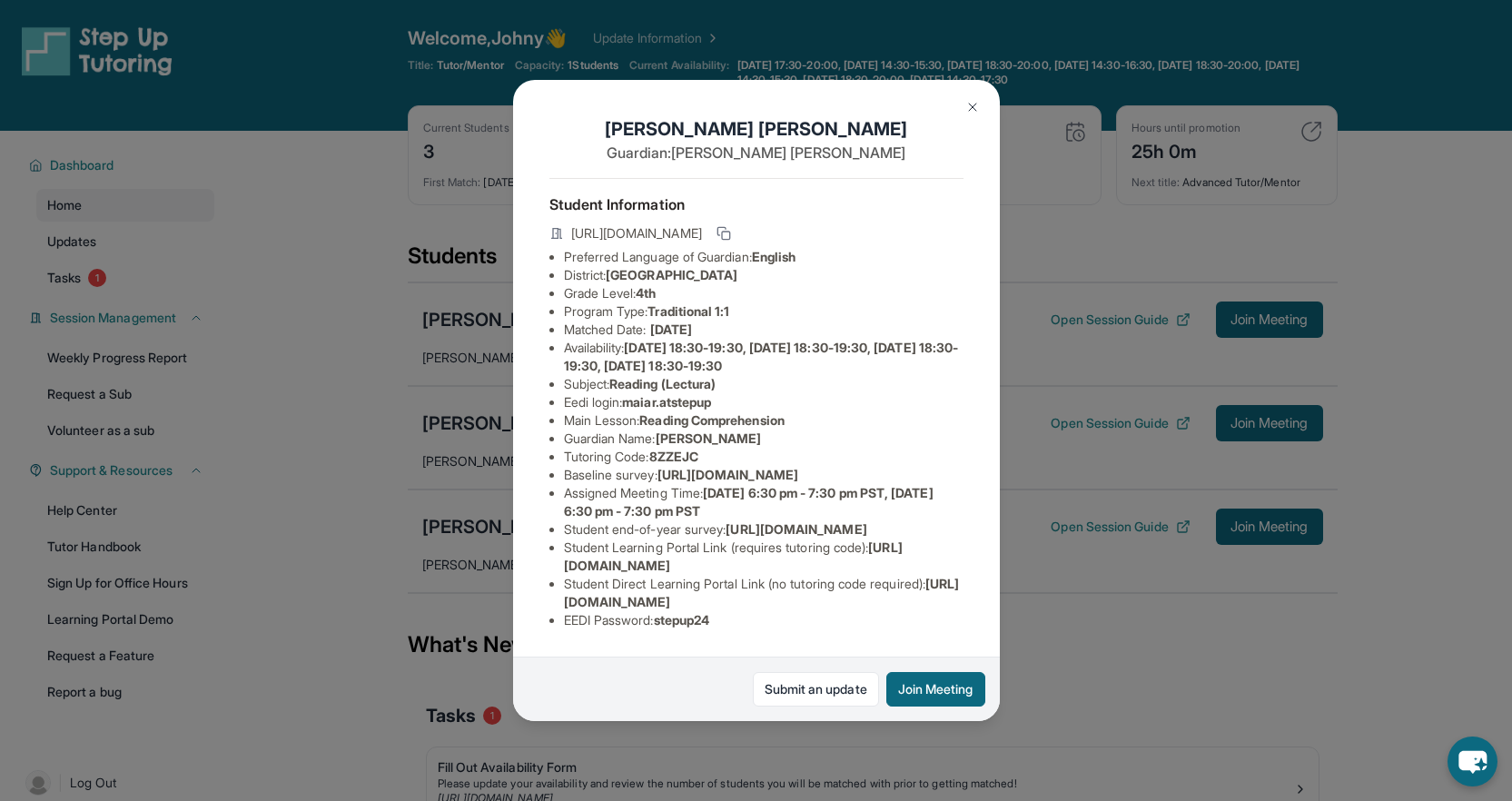
scroll to position [151, 0]
click at [974, 97] on button at bounding box center [973, 107] width 37 height 37
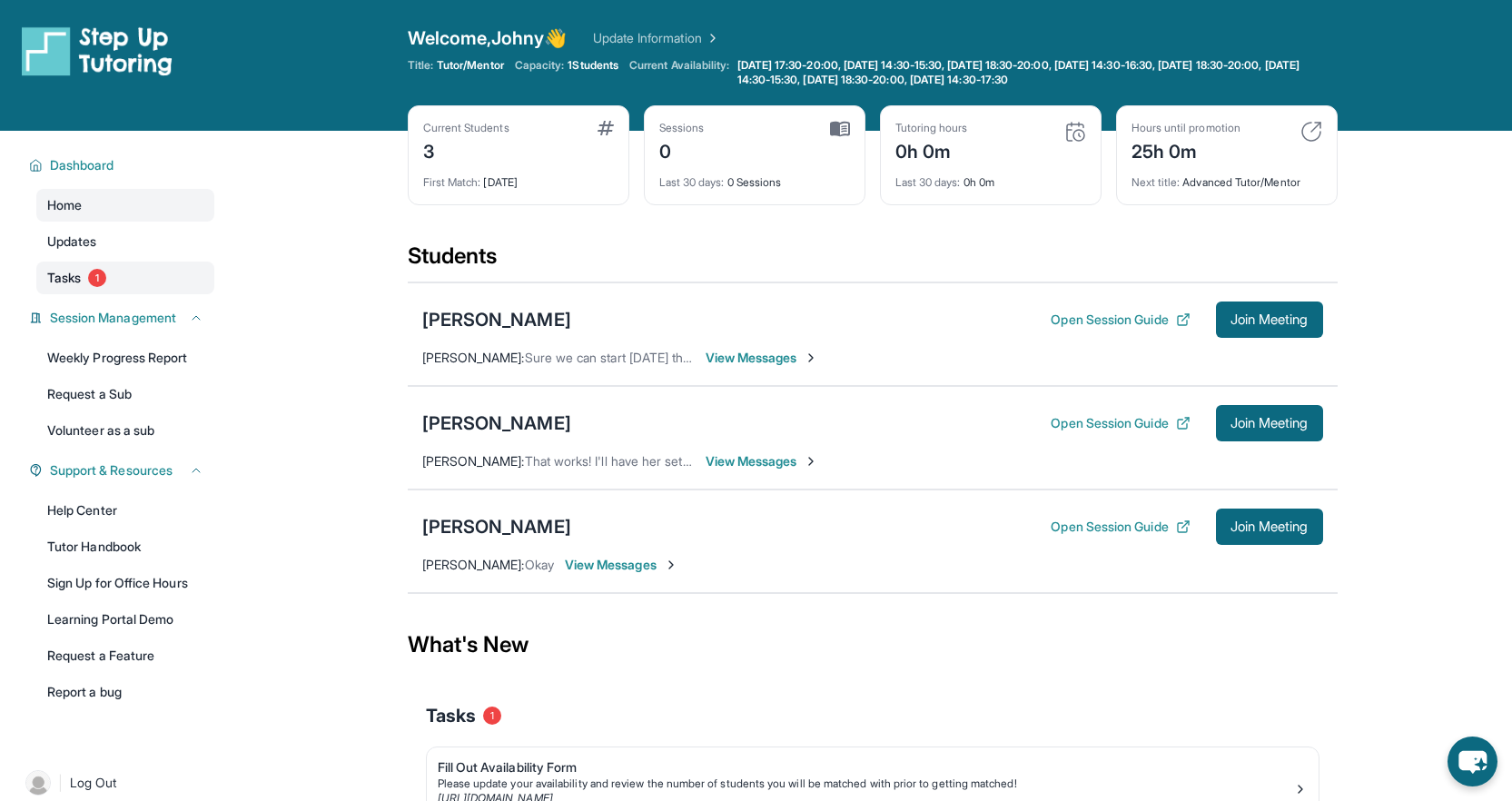
click at [71, 291] on link "Tasks 1" at bounding box center [125, 278] width 178 height 33
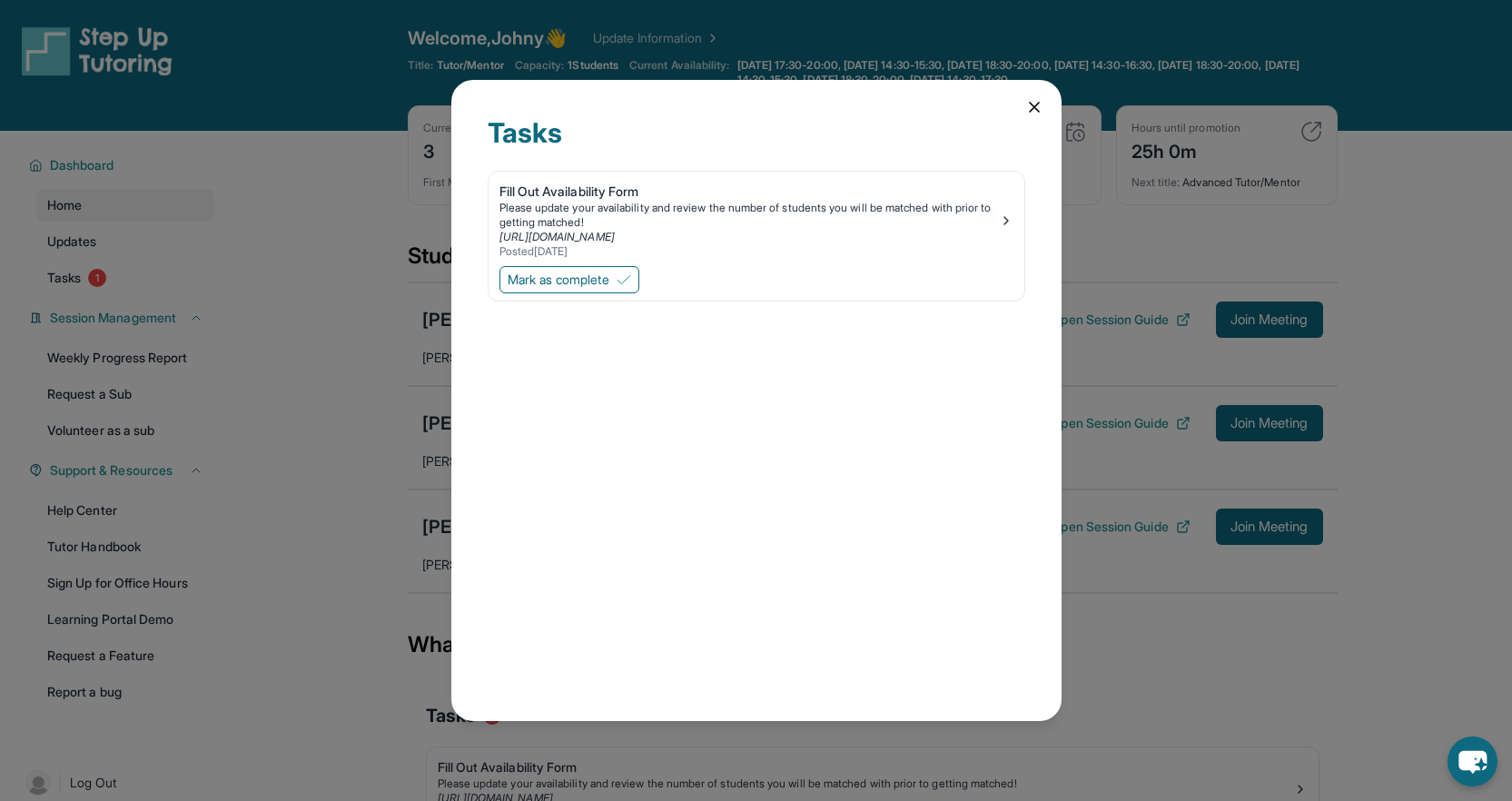
click at [1028, 108] on icon at bounding box center [1035, 107] width 18 height 18
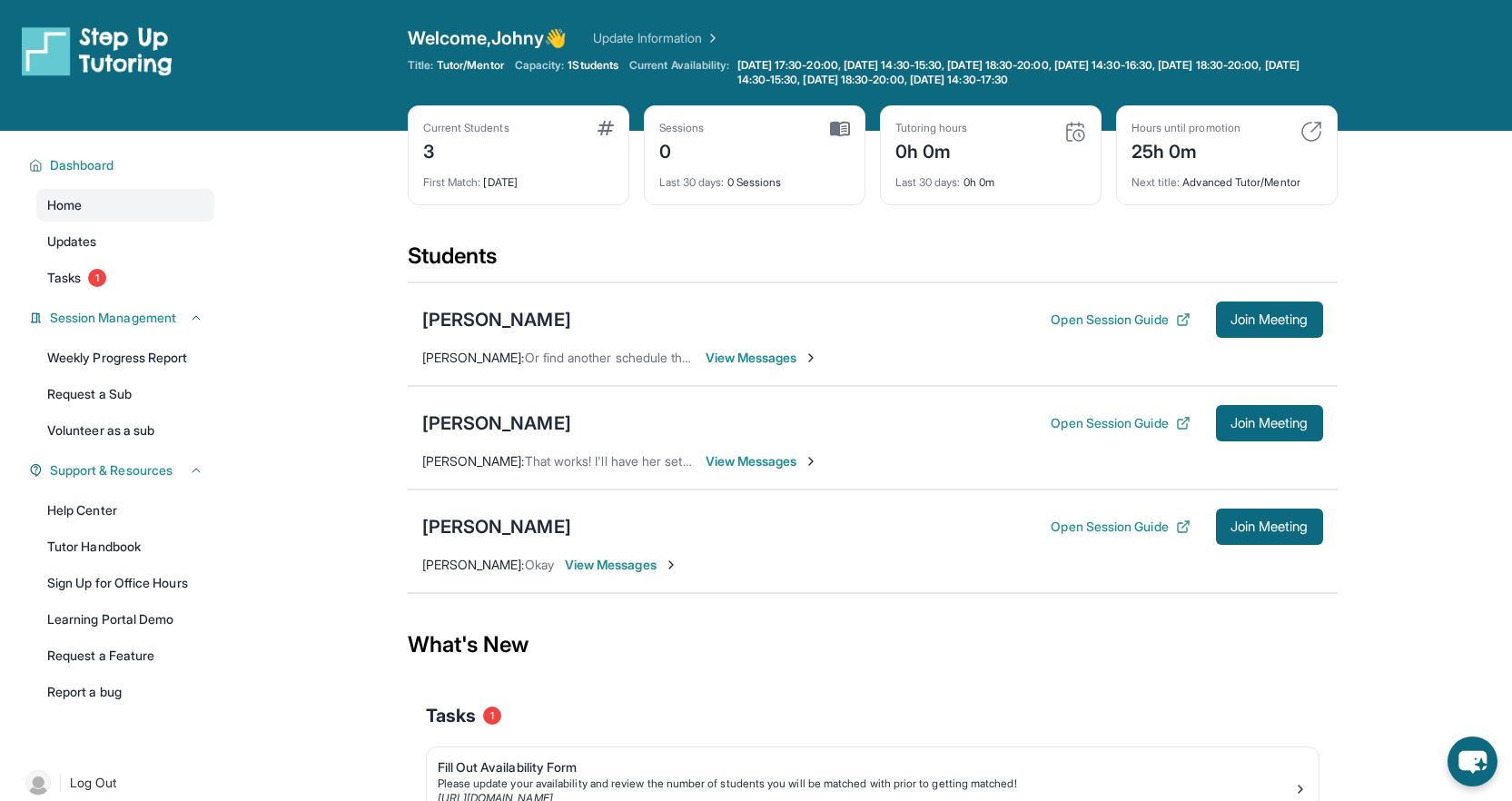
click at [1075, 131] on img at bounding box center [1075, 132] width 22 height 22
click at [835, 127] on img at bounding box center [840, 129] width 20 height 16
click at [554, 133] on div "Current Students 3" at bounding box center [518, 143] width 191 height 44
click at [139, 235] on link "Updates" at bounding box center [125, 241] width 178 height 33
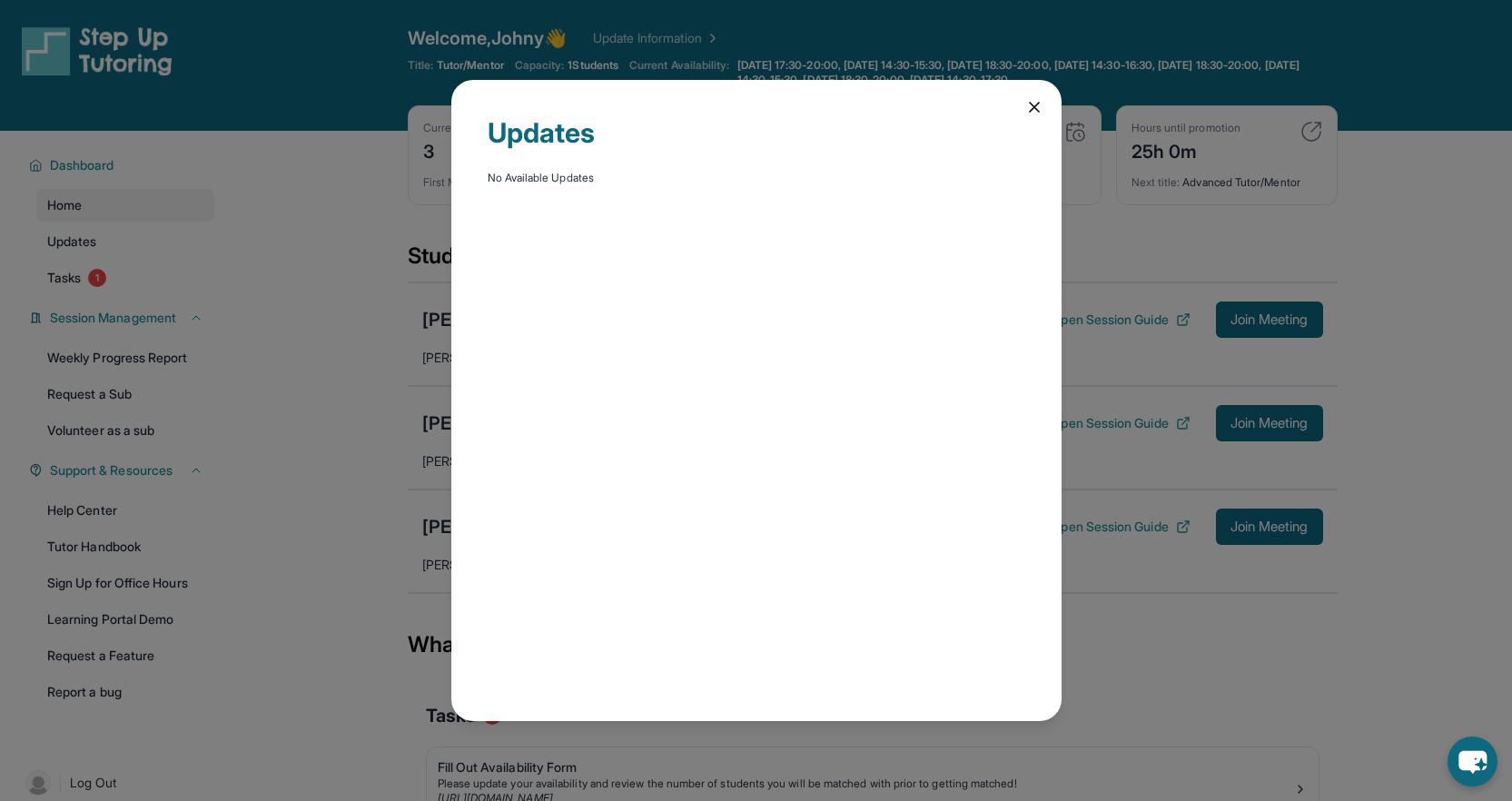
click at [1031, 110] on icon at bounding box center [1035, 107] width 9 height 9
